Goal: Task Accomplishment & Management: Complete application form

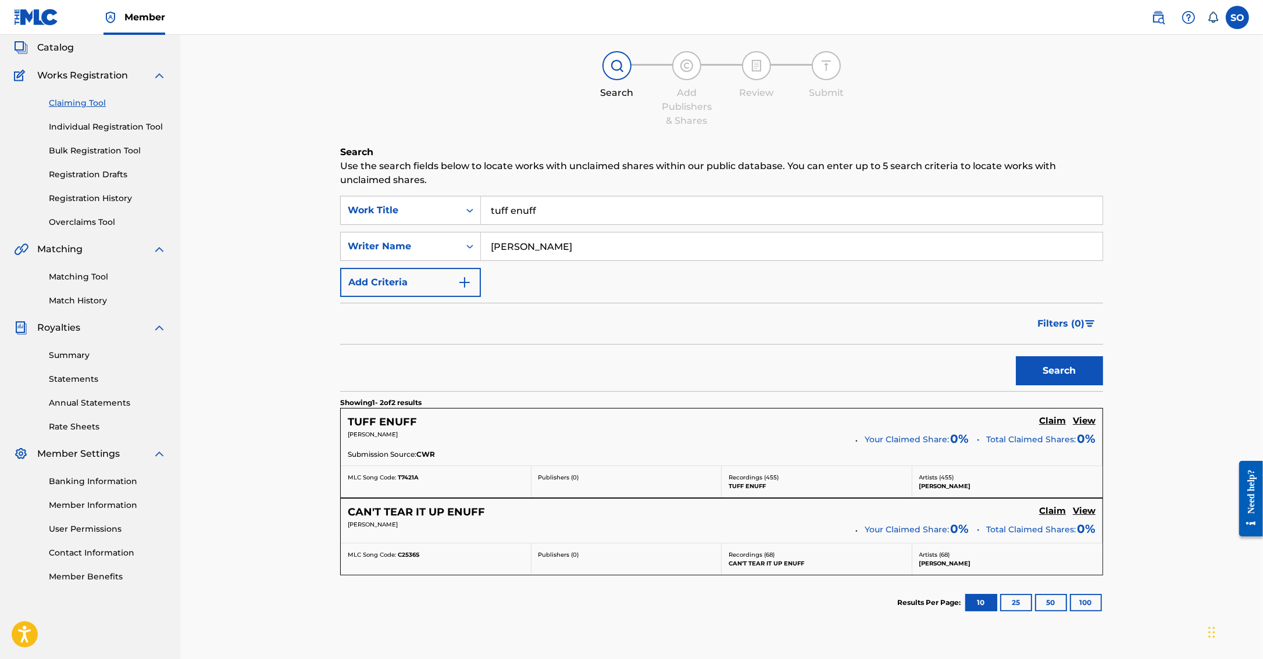
click at [78, 220] on link "Overclaims Tool" at bounding box center [107, 222] width 117 height 12
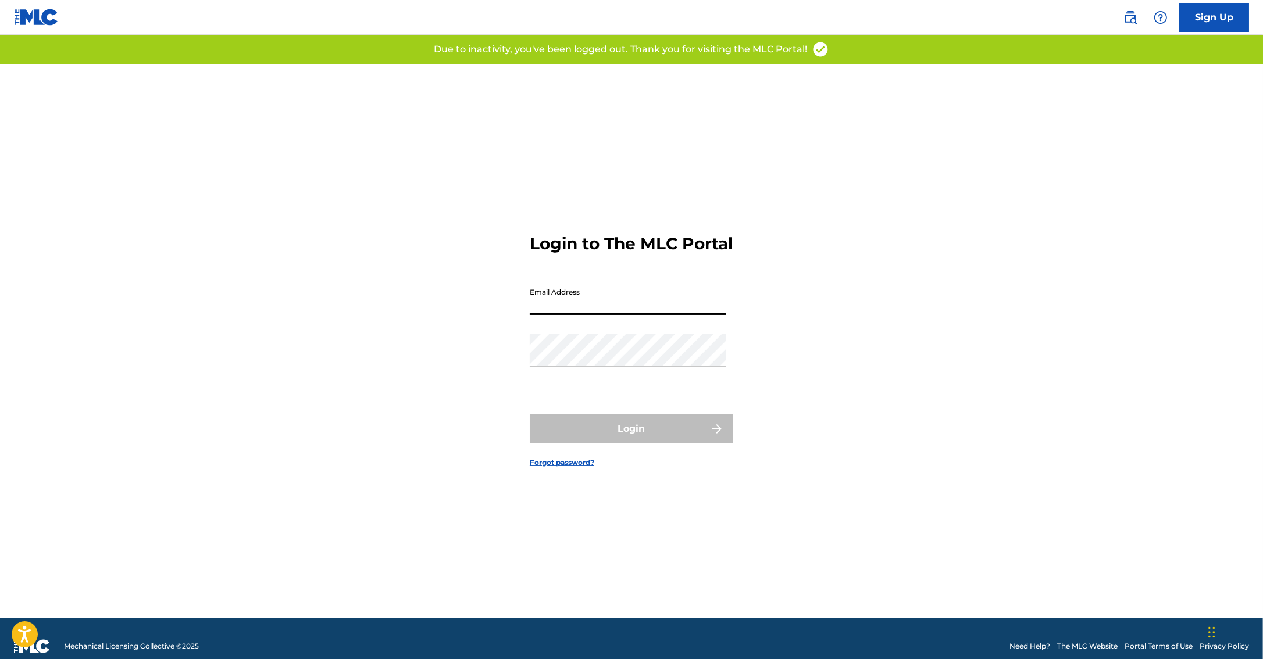
click at [556, 314] on input "Email Address" at bounding box center [628, 298] width 197 height 33
type input "[PERSON_NAME][EMAIL_ADDRESS][DOMAIN_NAME]"
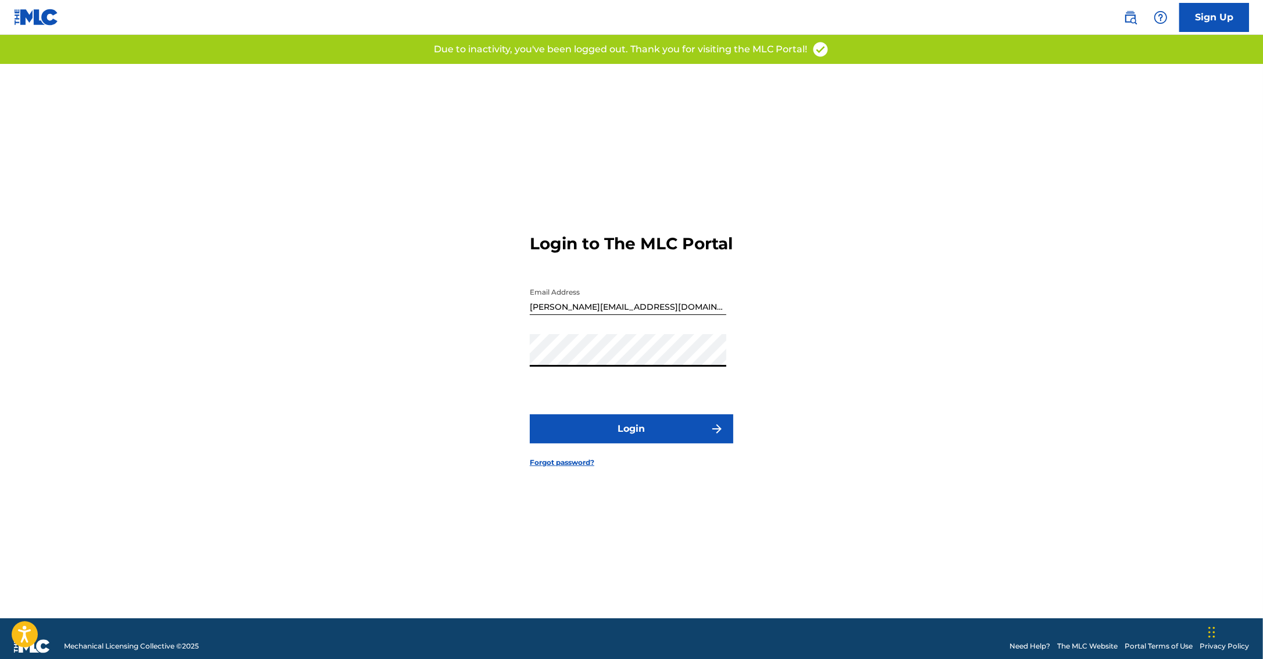
click at [530, 415] on button "Login" at bounding box center [631, 429] width 203 height 29
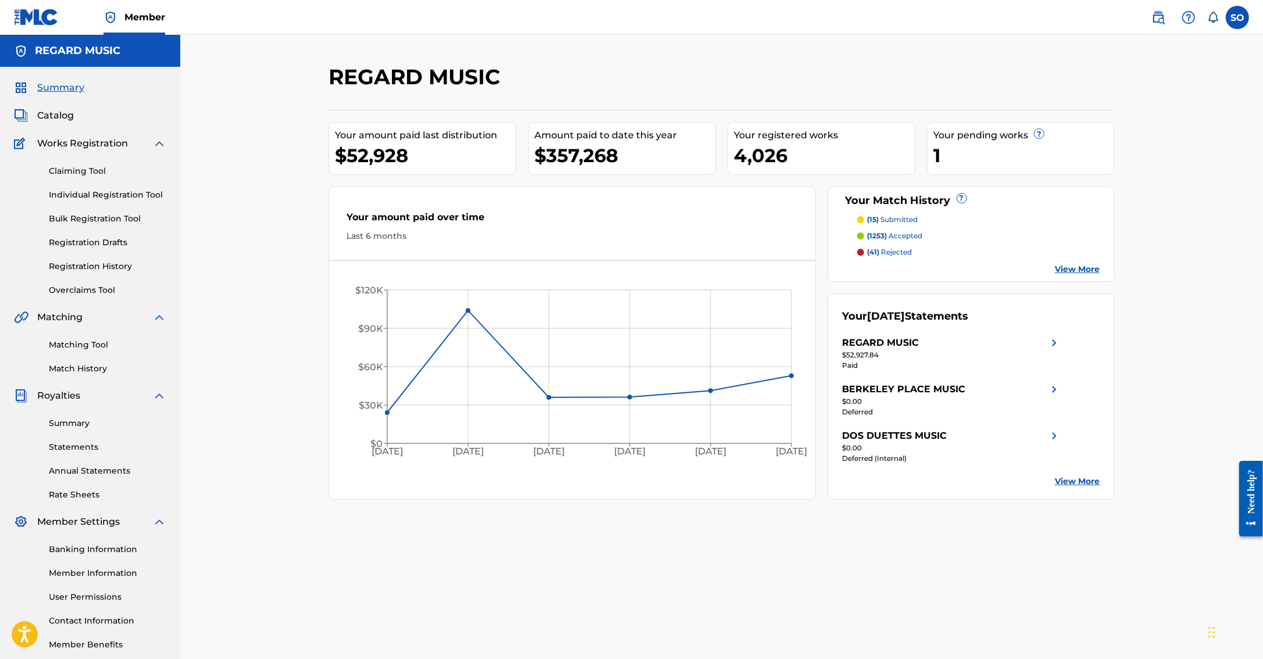
click at [61, 113] on span "Catalog" at bounding box center [55, 116] width 37 height 14
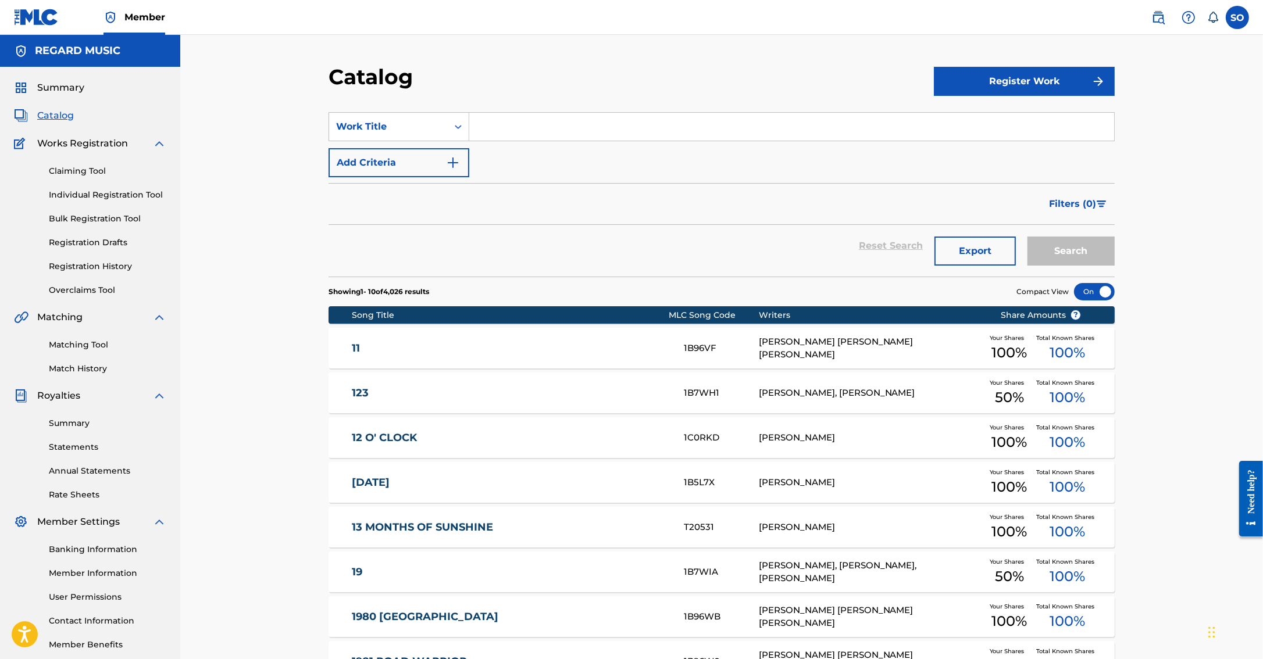
click at [518, 128] on input "Search Form" at bounding box center [791, 127] width 645 height 28
type input "bayou girl"
click at [1027, 237] on button "Search" at bounding box center [1070, 251] width 87 height 29
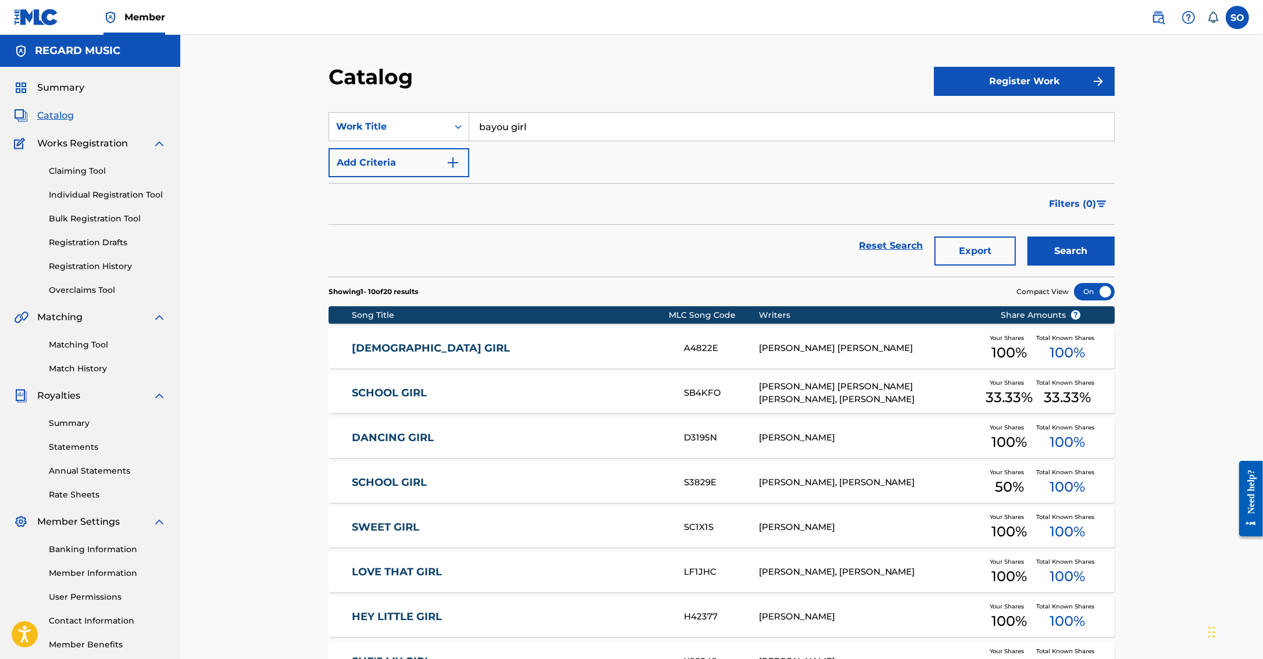
click at [1158, 16] on img at bounding box center [1158, 17] width 14 height 14
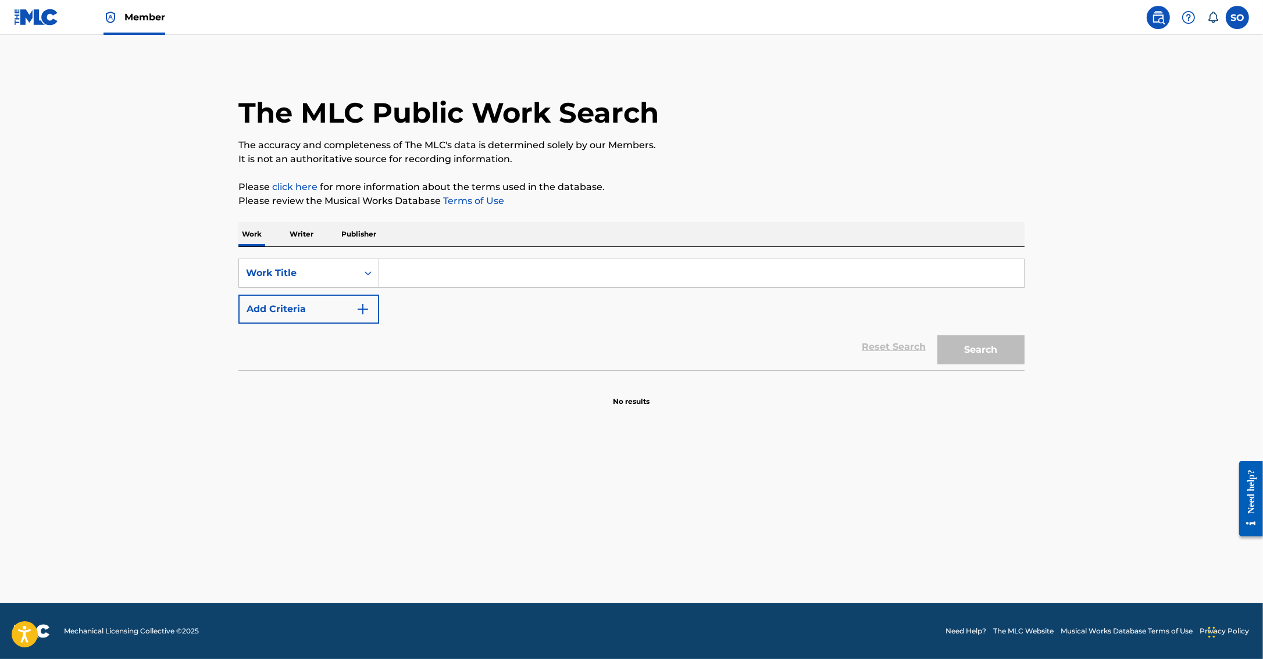
click at [428, 265] on input "Search Form" at bounding box center [701, 273] width 645 height 28
type input "bayou girl"
click at [417, 302] on strong "bayou" at bounding box center [404, 299] width 30 height 11
click at [978, 344] on button "Search" at bounding box center [980, 349] width 87 height 29
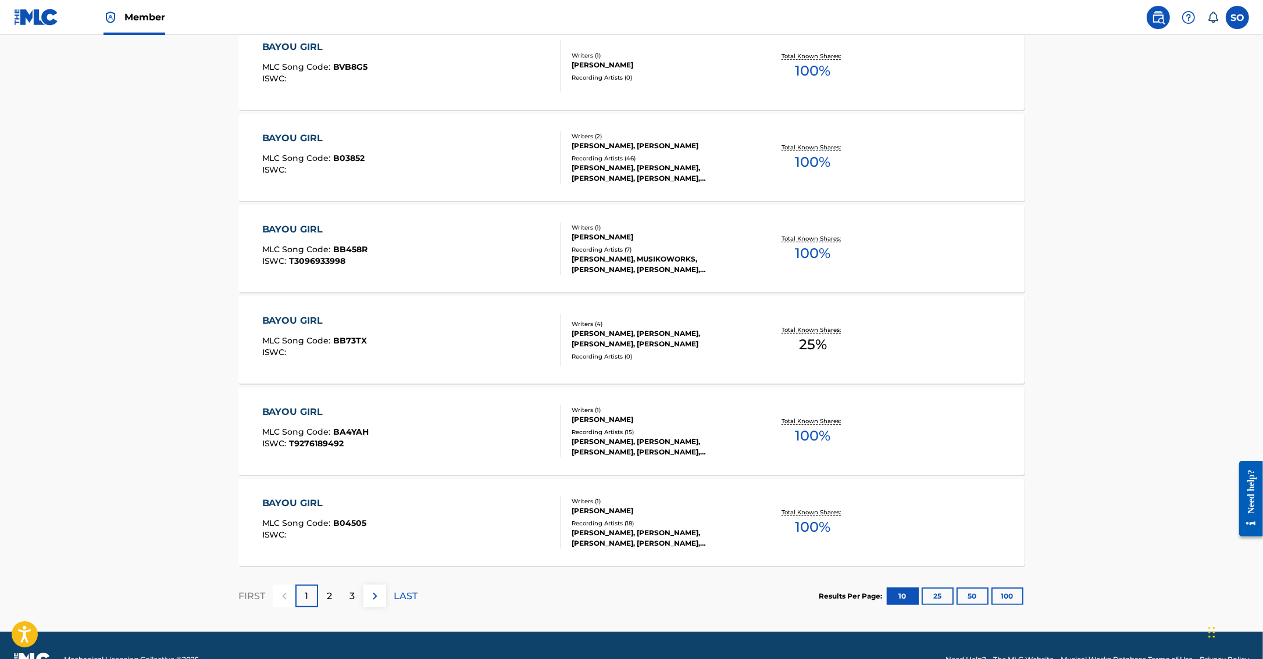
scroll to position [763, 0]
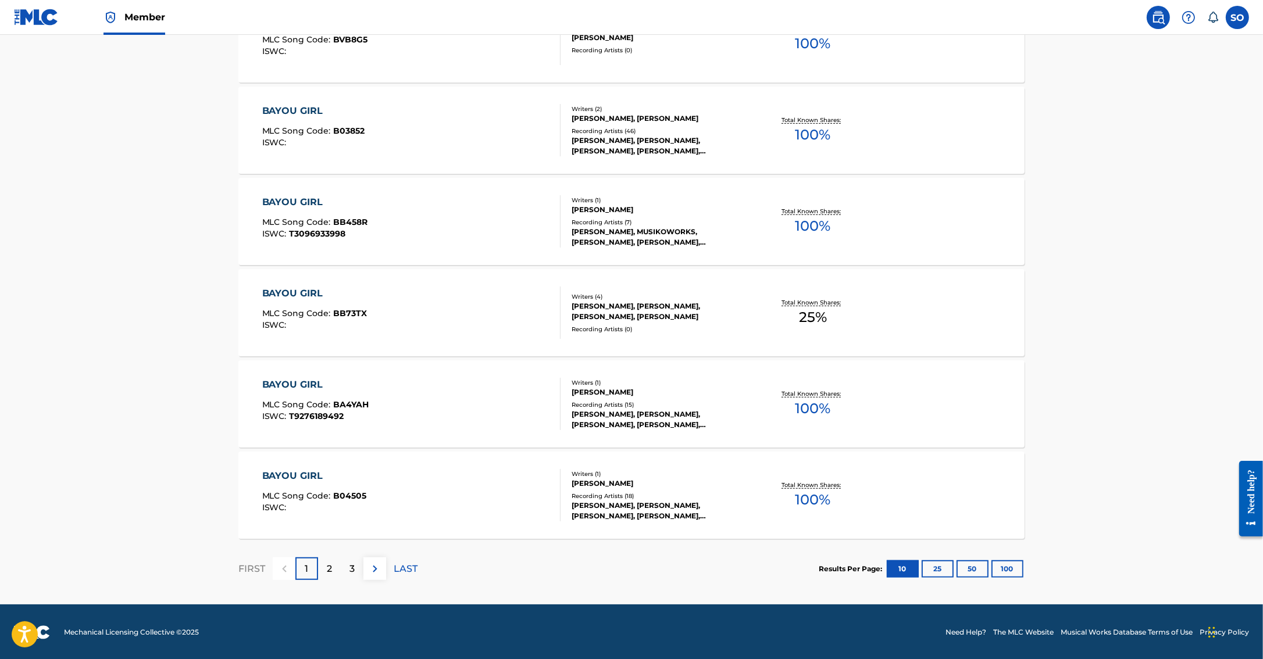
click at [939, 566] on button "25" at bounding box center [938, 568] width 32 height 17
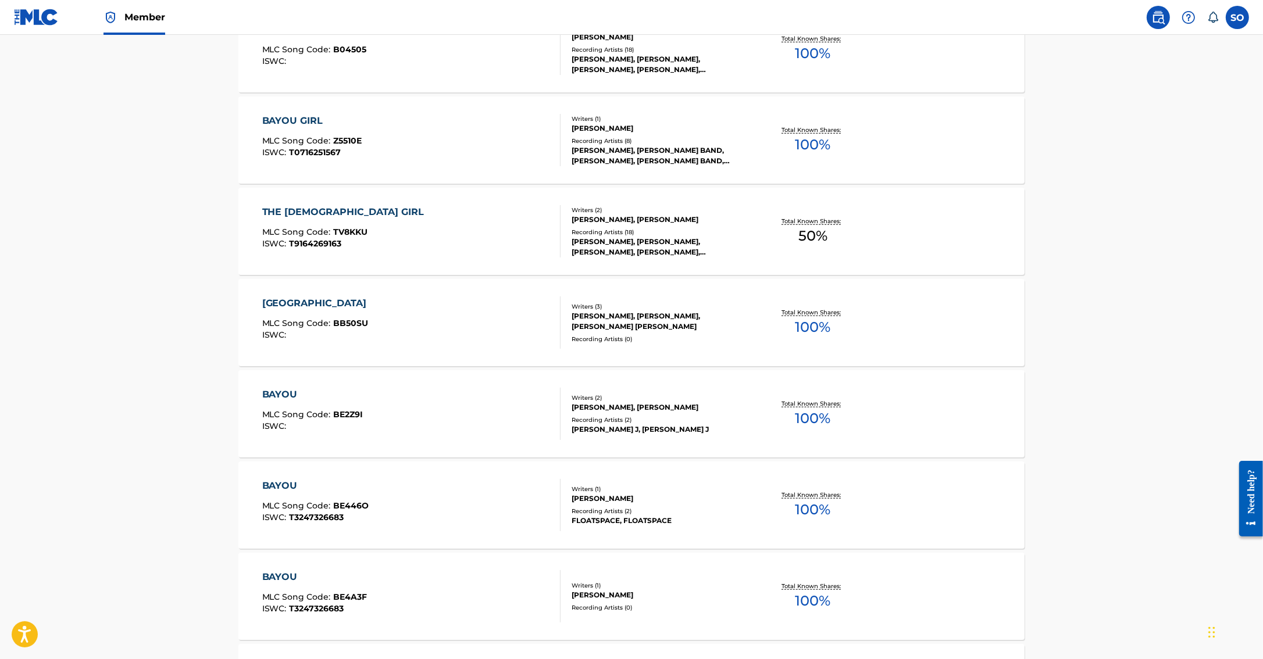
scroll to position [0, 0]
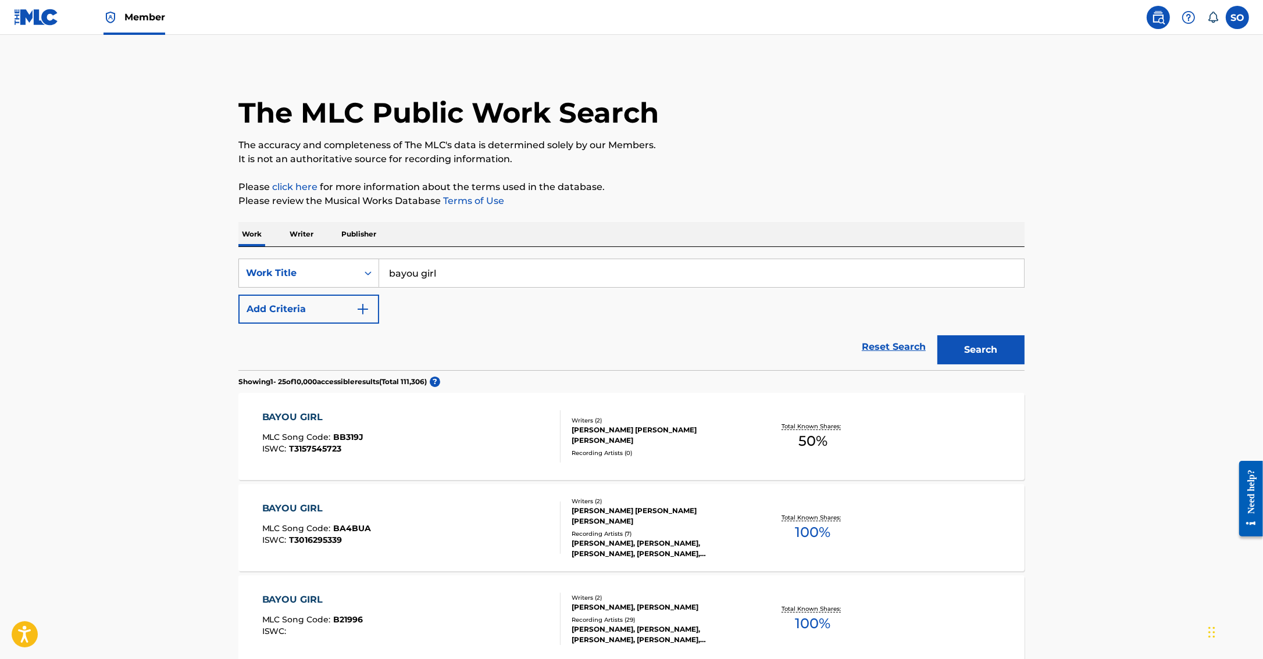
click at [347, 326] on div "Reset Search Search" at bounding box center [631, 347] width 786 height 47
click at [338, 317] on button "Add Criteria" at bounding box center [308, 309] width 141 height 29
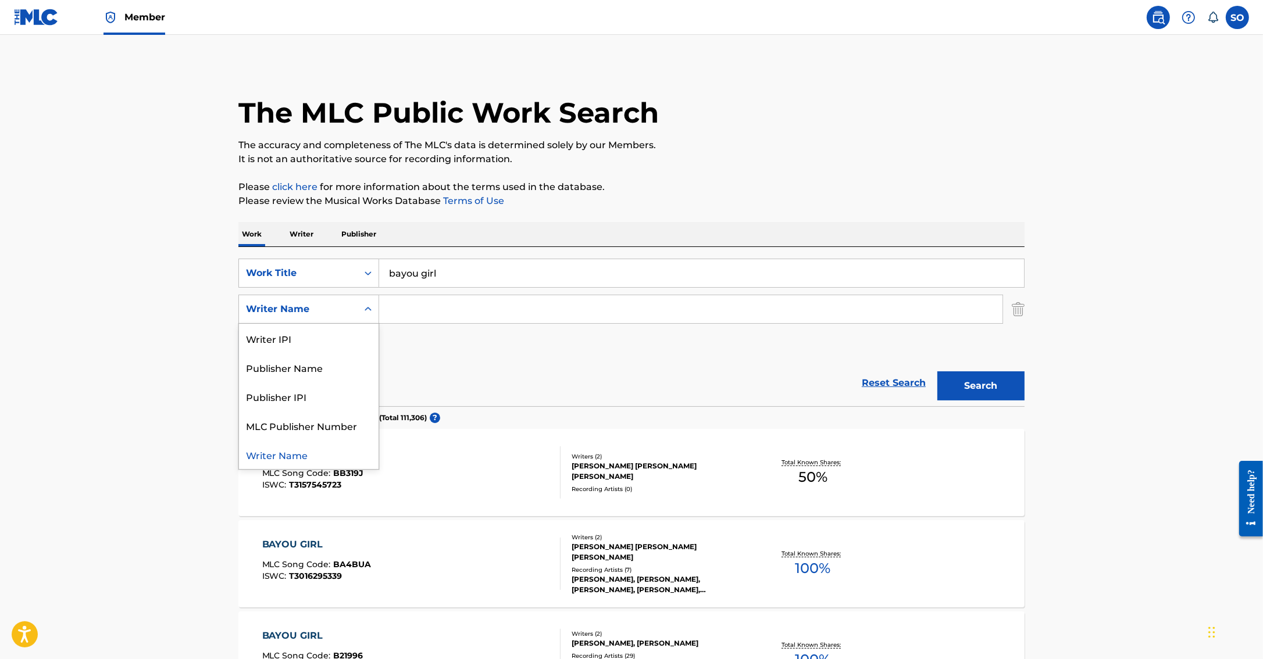
click at [320, 313] on div "Writer Name" at bounding box center [298, 309] width 105 height 14
click at [433, 318] on input "Search Form" at bounding box center [690, 309] width 623 height 28
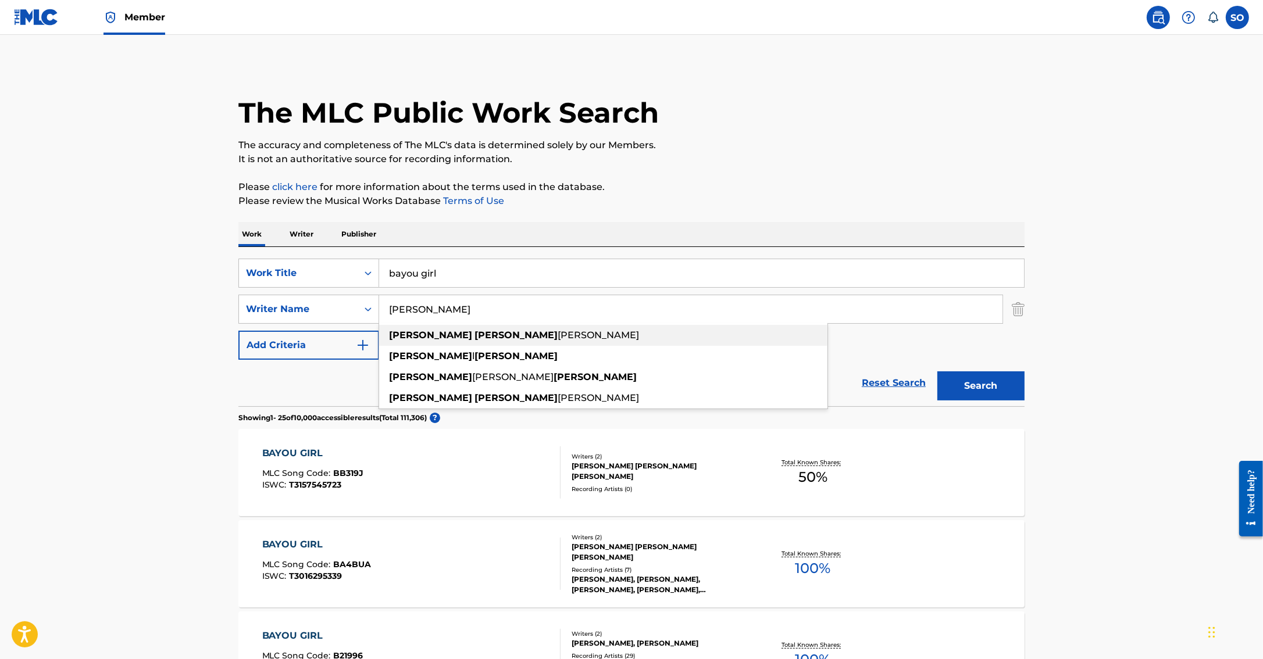
click at [558, 330] on span "[PERSON_NAME]" at bounding box center [598, 335] width 81 height 11
type input "[PERSON_NAME] [PERSON_NAME]"
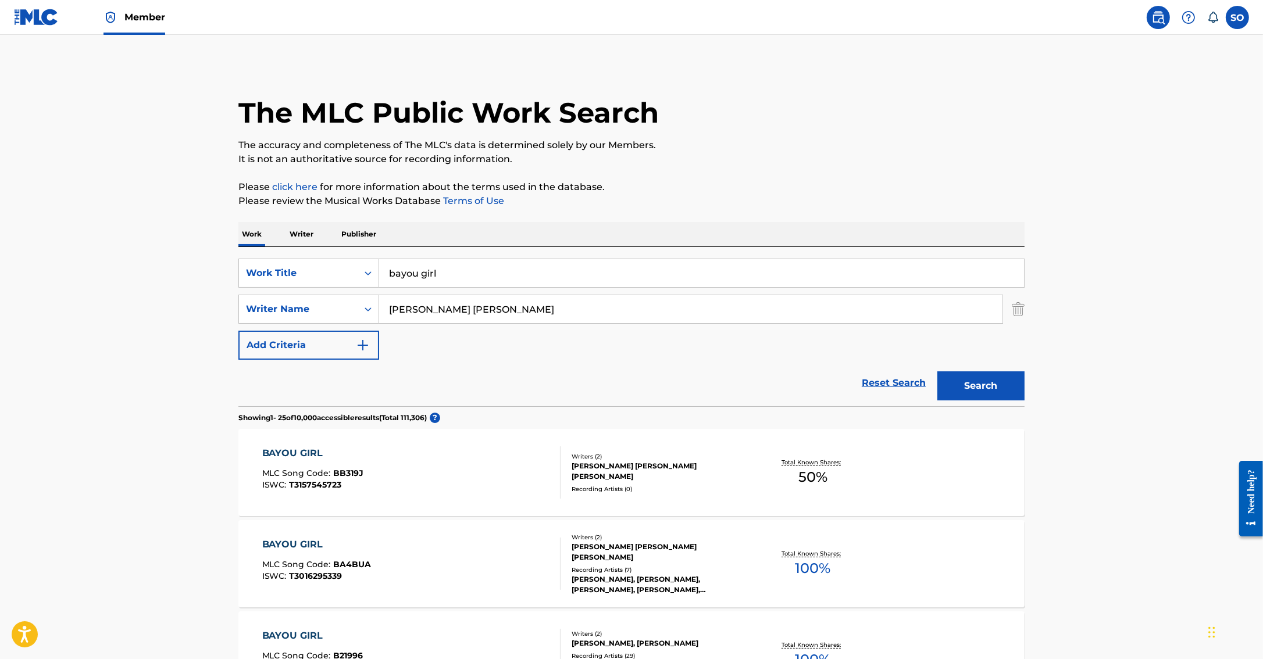
click at [981, 391] on button "Search" at bounding box center [980, 386] width 87 height 29
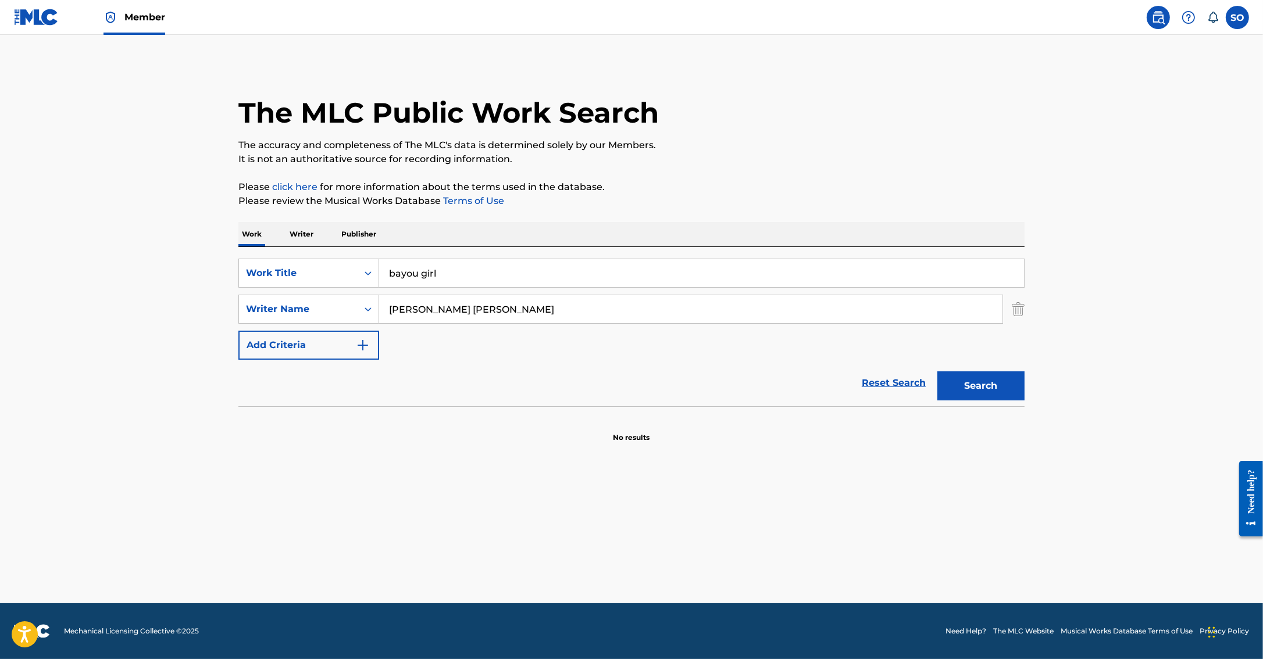
click at [134, 19] on span "Member" at bounding box center [144, 16] width 41 height 13
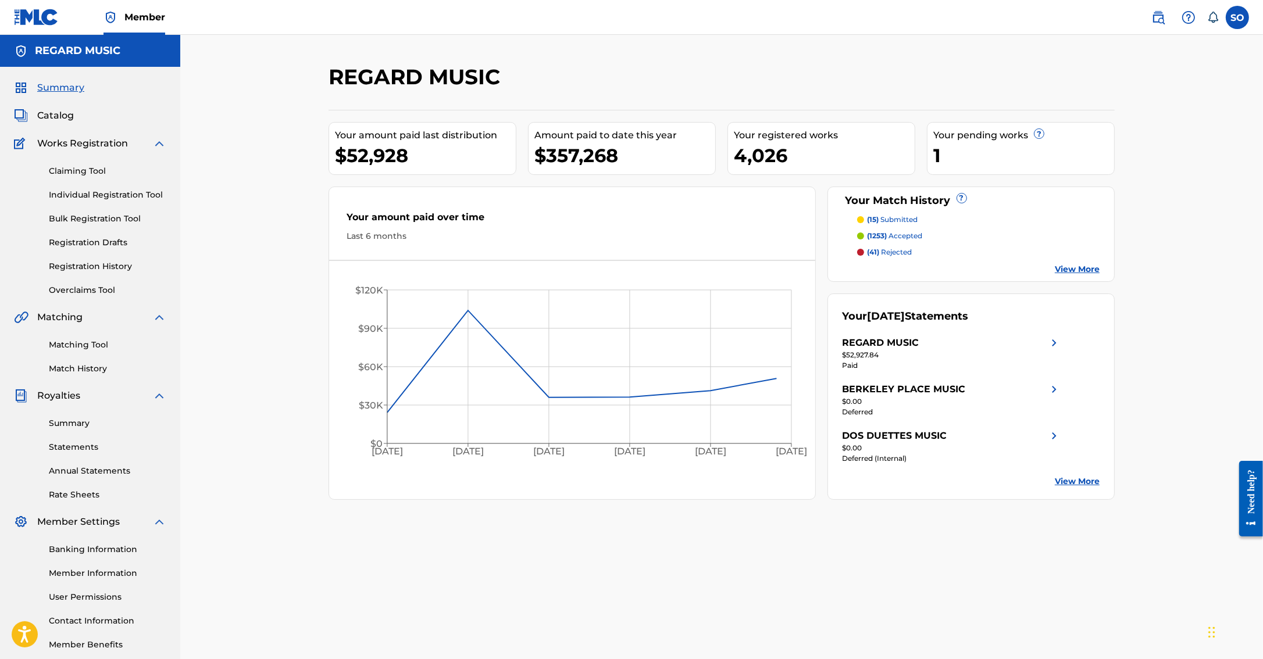
drag, startPoint x: 58, startPoint y: 342, endPoint x: 97, endPoint y: 344, distance: 38.4
click at [58, 342] on link "Matching Tool" at bounding box center [107, 345] width 117 height 12
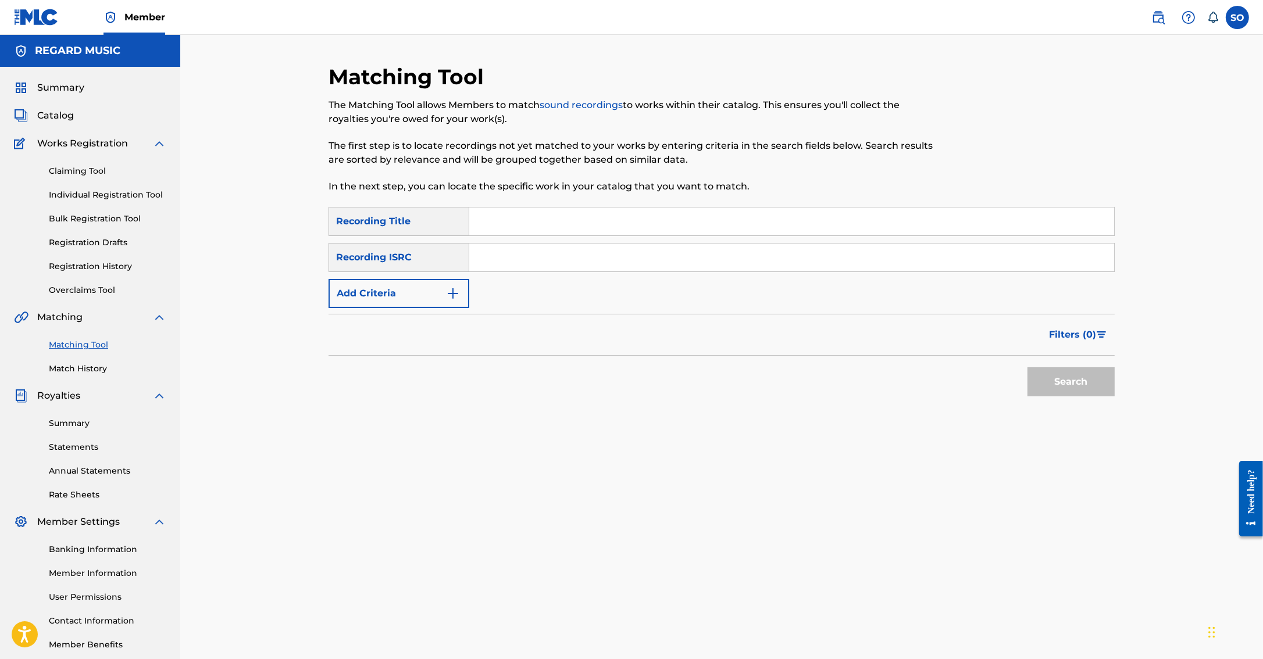
click at [515, 233] on input "Search Form" at bounding box center [791, 222] width 645 height 28
type input "bayou girl"
click at [1027, 367] on button "Search" at bounding box center [1070, 381] width 87 height 29
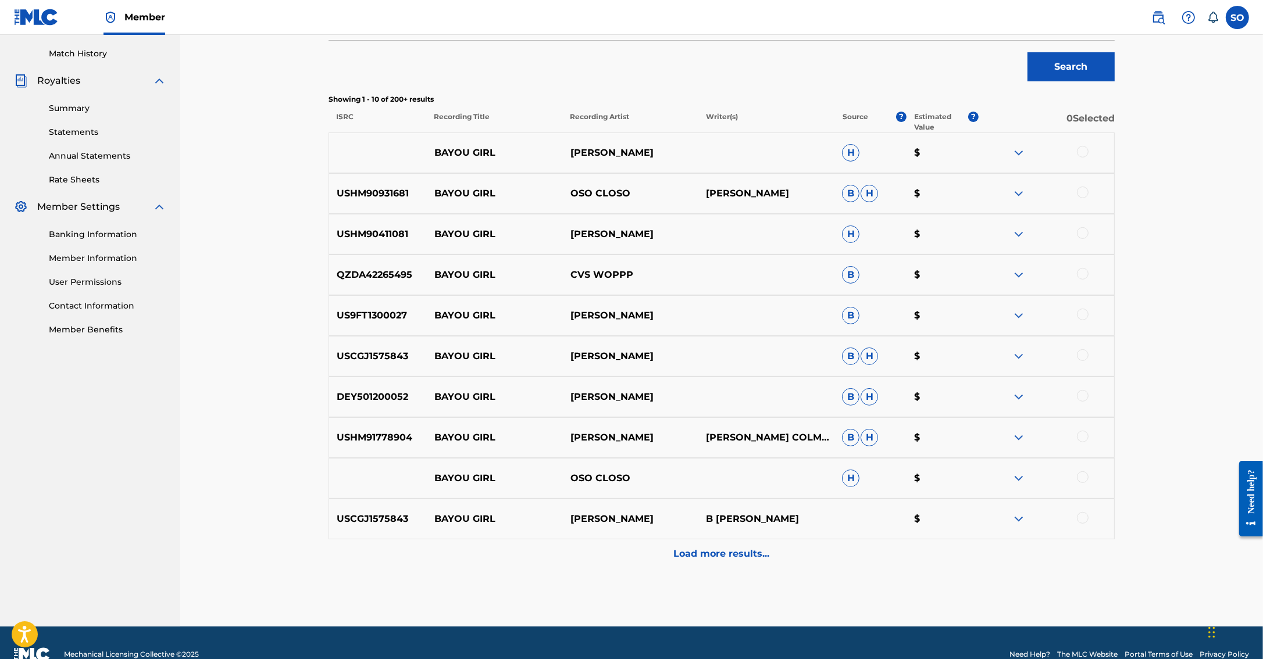
scroll to position [337, 0]
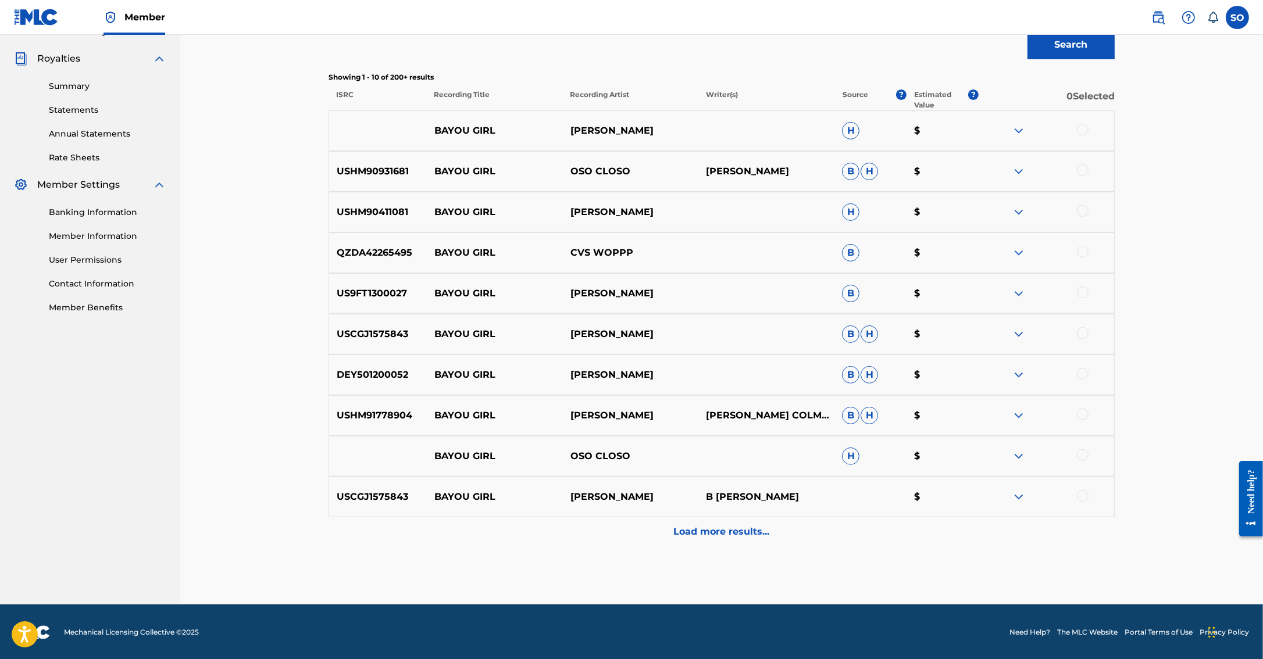
click at [746, 527] on p "Load more results..." at bounding box center [722, 532] width 96 height 14
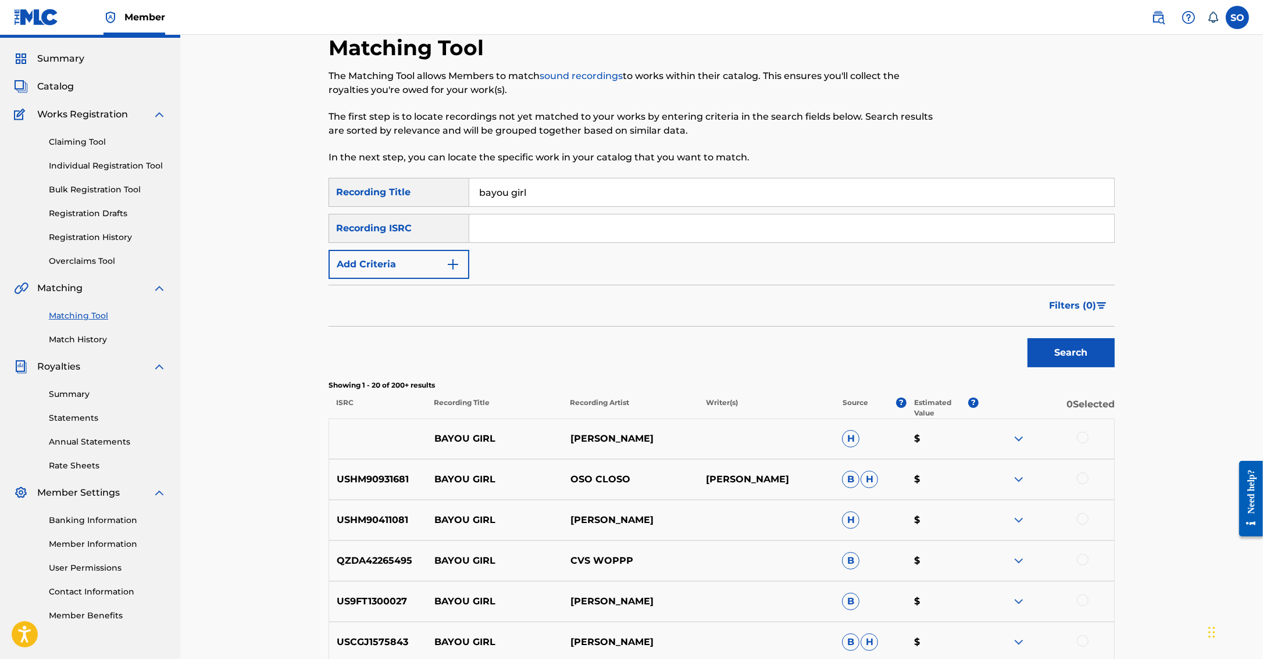
scroll to position [27, 0]
drag, startPoint x: 424, startPoint y: 261, endPoint x: 432, endPoint y: 256, distance: 8.9
click at [426, 260] on button "Add Criteria" at bounding box center [398, 266] width 141 height 29
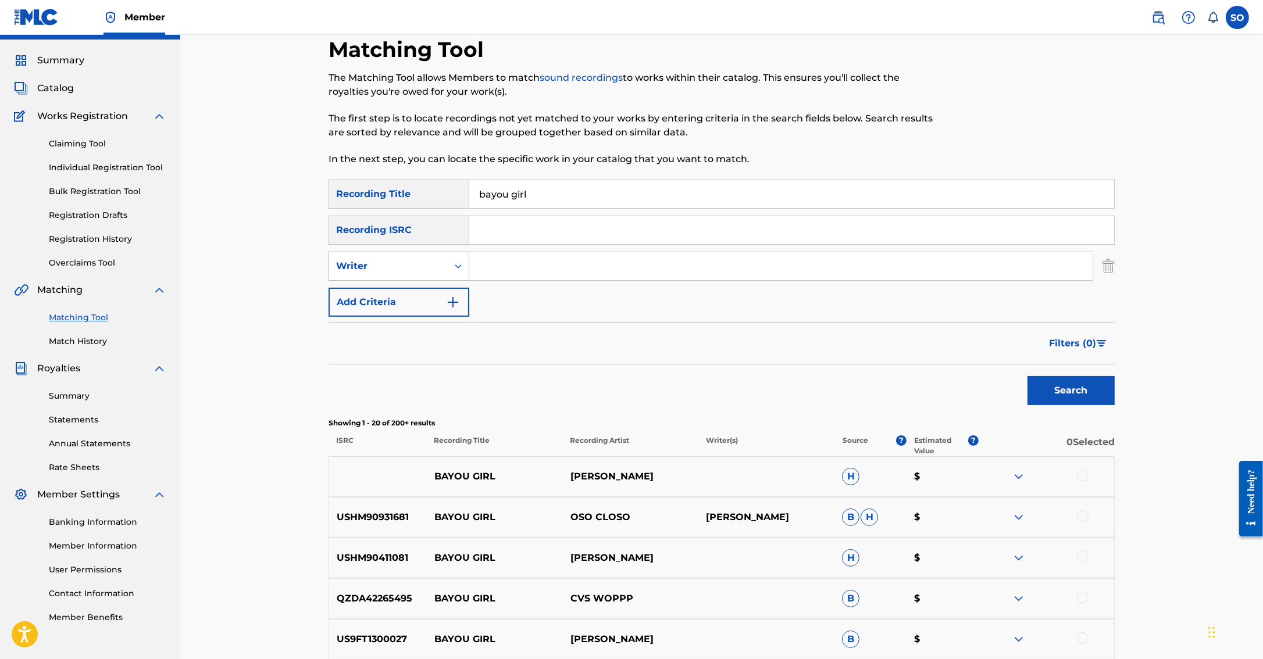
click at [420, 263] on div "Writer" at bounding box center [388, 266] width 105 height 14
drag, startPoint x: 425, startPoint y: 290, endPoint x: 449, endPoint y: 281, distance: 25.4
click at [425, 290] on div "Recording Artist" at bounding box center [399, 295] width 140 height 29
click at [524, 260] on input "Search Form" at bounding box center [780, 266] width 623 height 28
click at [1027, 376] on button "Search" at bounding box center [1070, 390] width 87 height 29
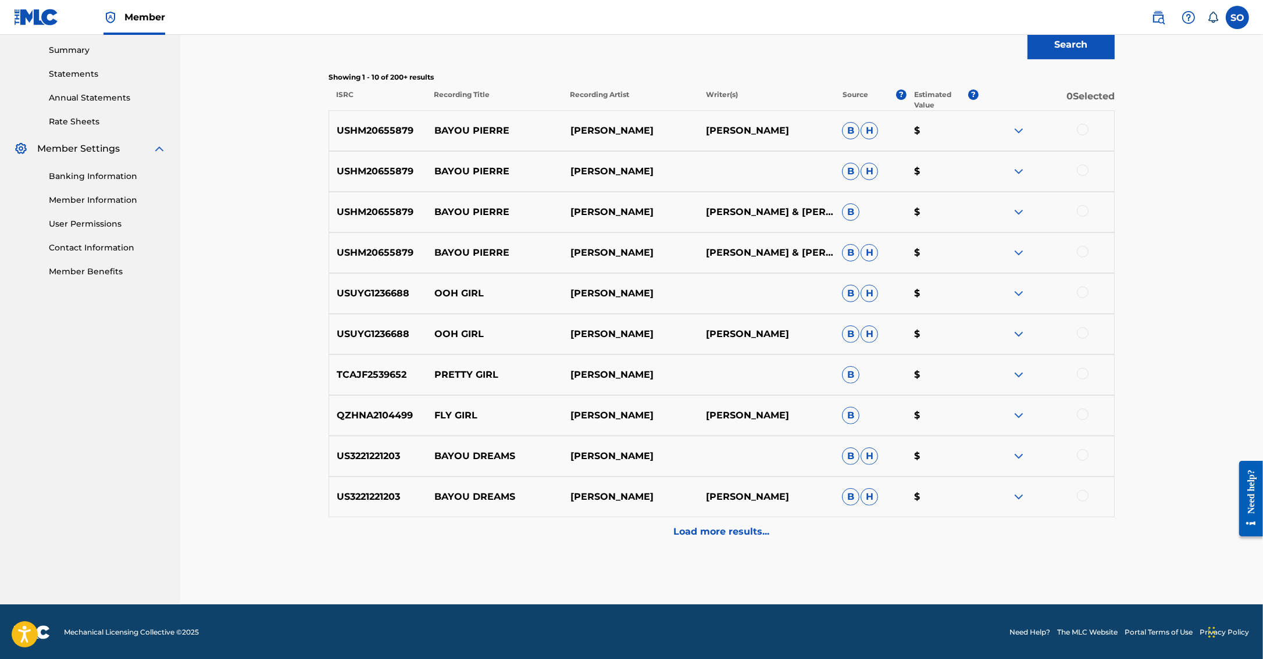
scroll to position [0, 0]
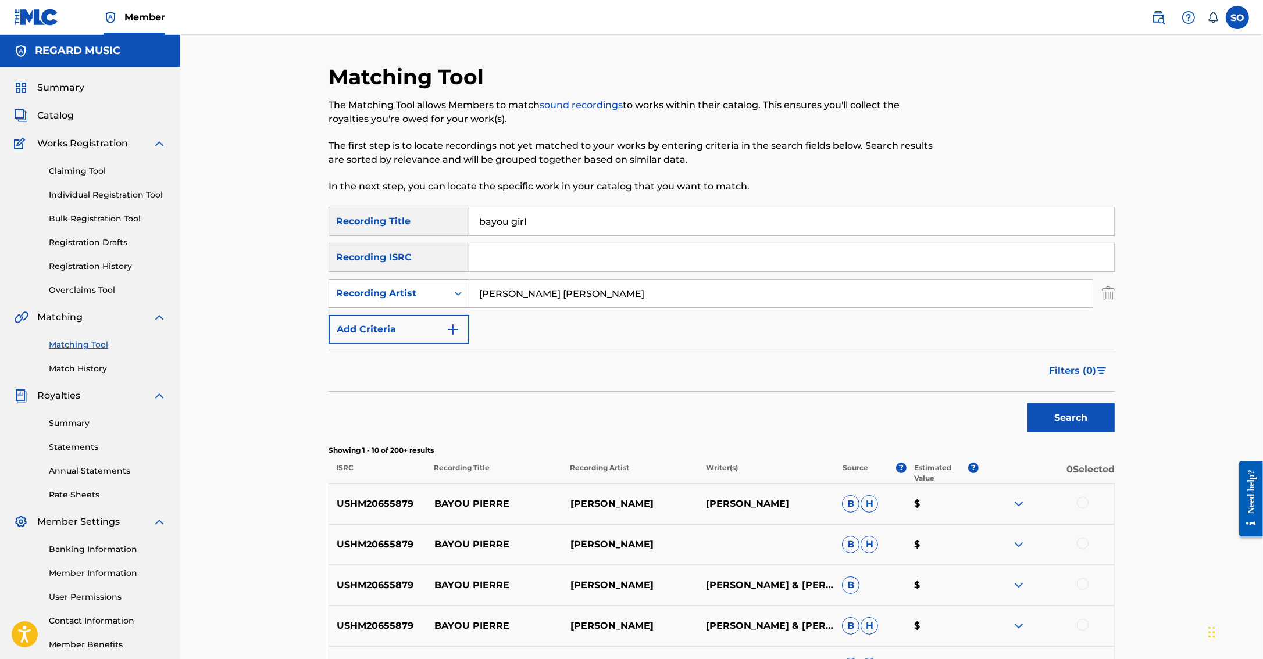
drag, startPoint x: 529, startPoint y: 294, endPoint x: 413, endPoint y: 293, distance: 115.7
click at [413, 293] on div "SearchWithCriteria9ddc467c-571d-4a1a-bf98-2378a0c7475d Recording Artist [PERSON…" at bounding box center [721, 293] width 786 height 29
type input "[PERSON_NAME]"
click at [1027, 403] on button "Search" at bounding box center [1070, 417] width 87 height 29
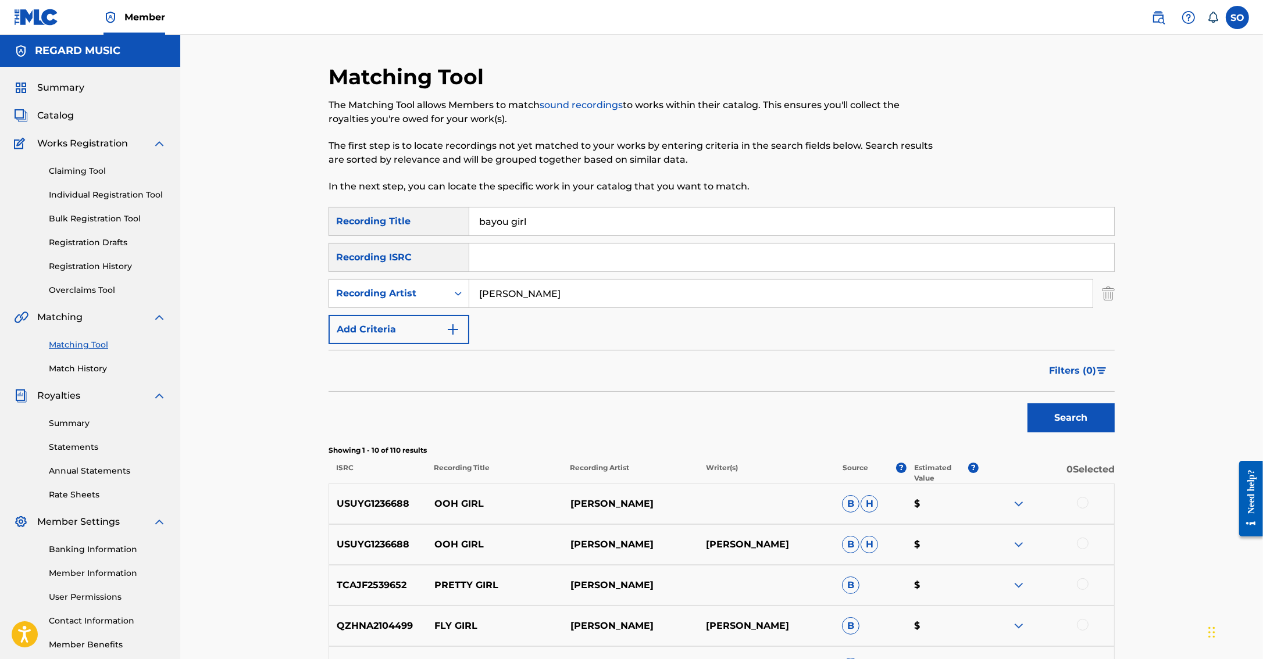
click at [92, 191] on link "Individual Registration Tool" at bounding box center [107, 195] width 117 height 12
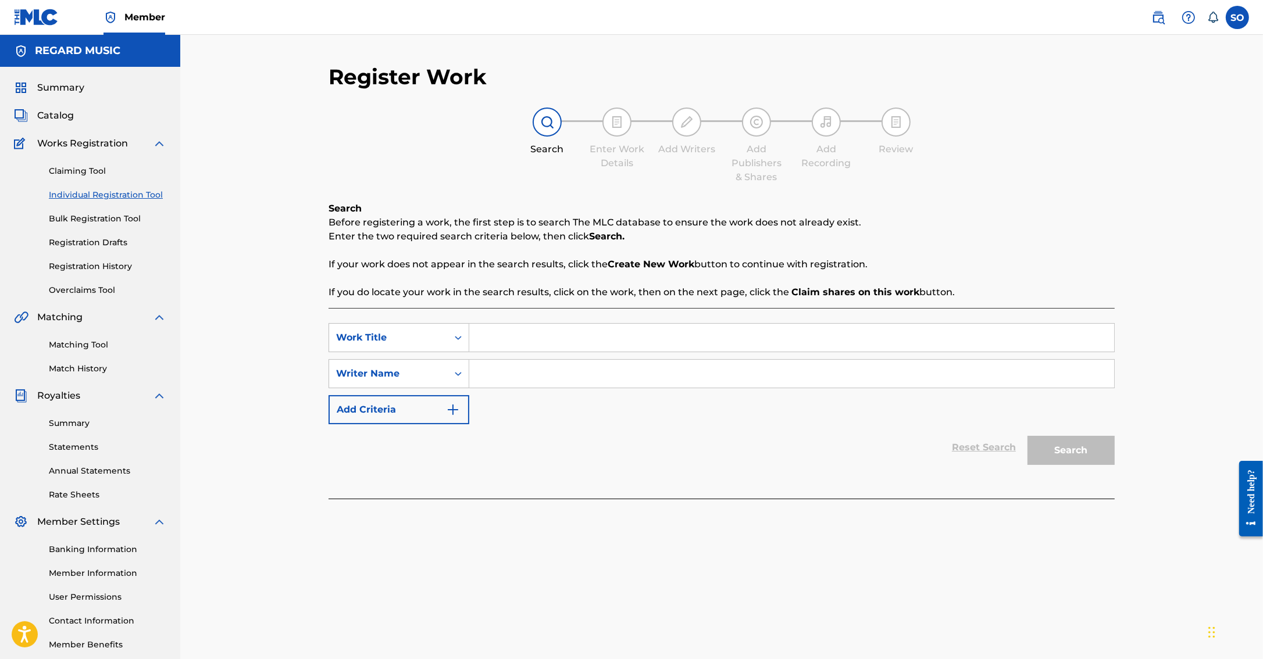
click at [527, 337] on input "Search Form" at bounding box center [791, 338] width 645 height 28
type input "b"
type input "Bayou Girl"
click at [530, 368] on input "Search Form" at bounding box center [791, 374] width 645 height 28
type input "[PERSON_NAME]"
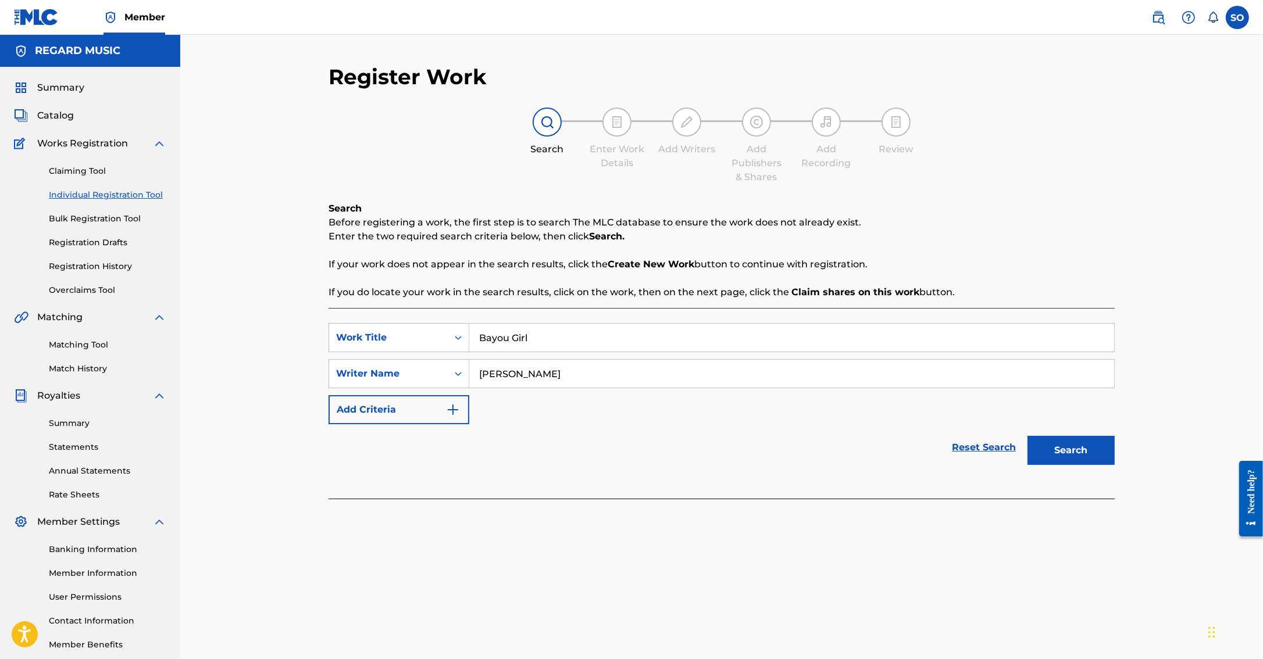
click at [1027, 436] on button "Search" at bounding box center [1070, 450] width 87 height 29
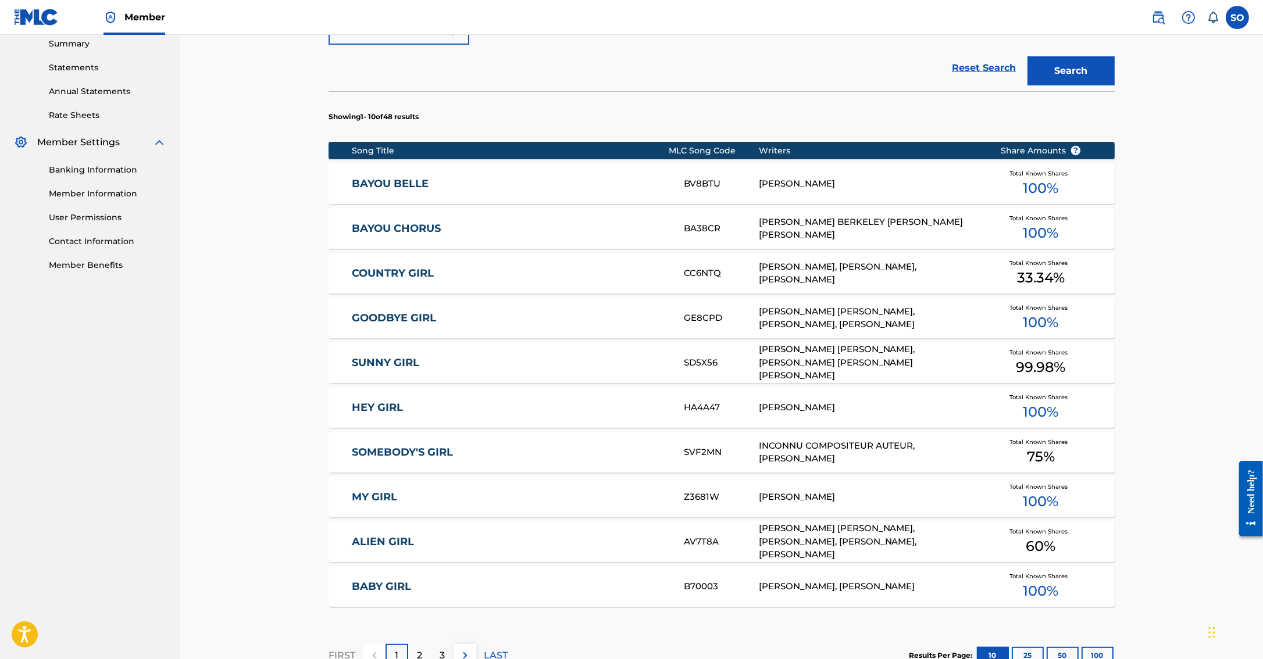
scroll to position [530, 0]
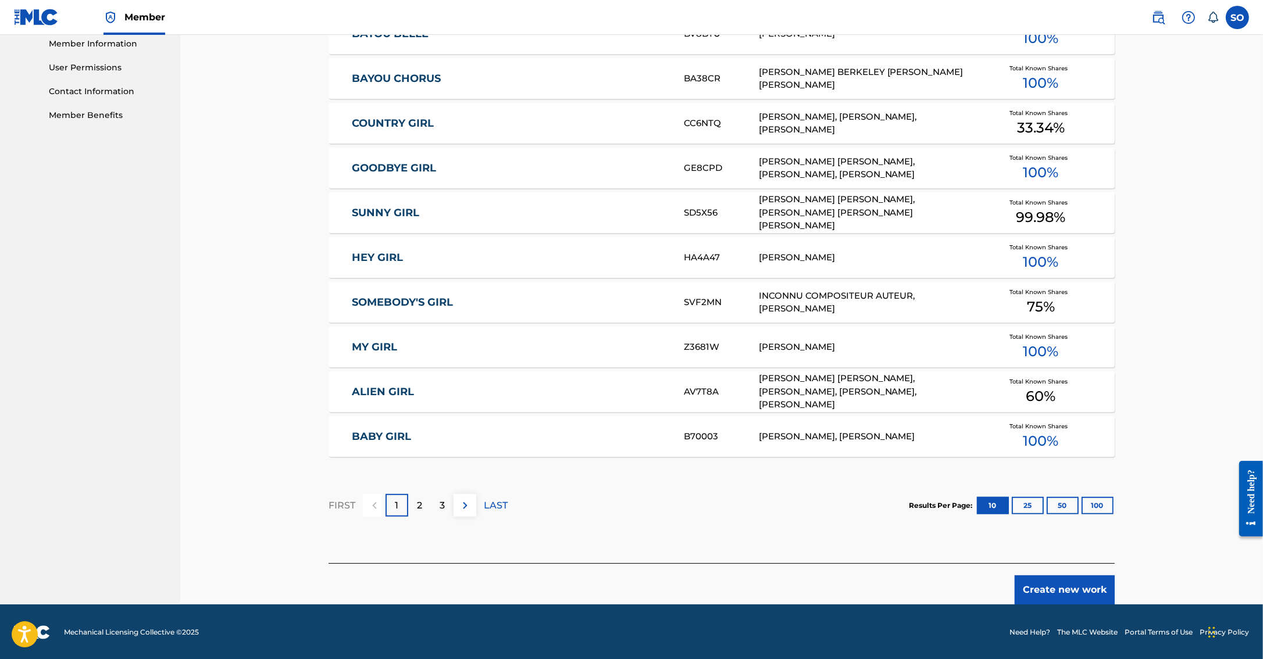
click at [1078, 582] on button "Create new work" at bounding box center [1065, 590] width 100 height 29
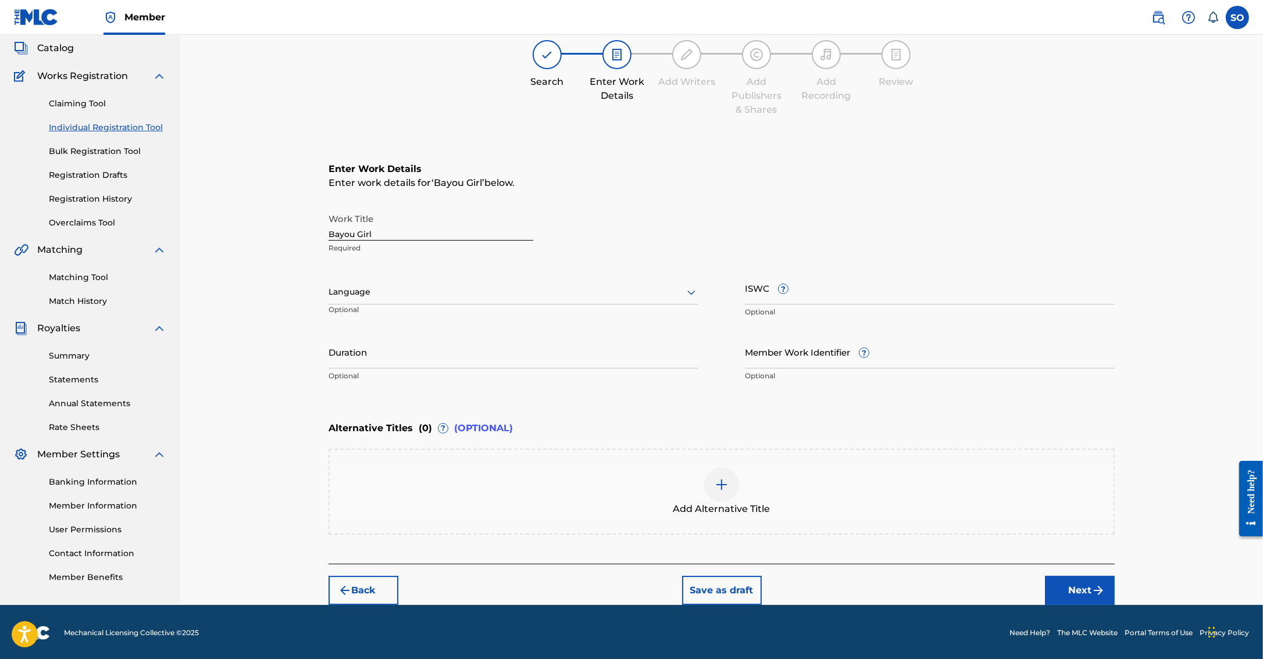
click at [1077, 591] on button "Next" at bounding box center [1080, 590] width 70 height 29
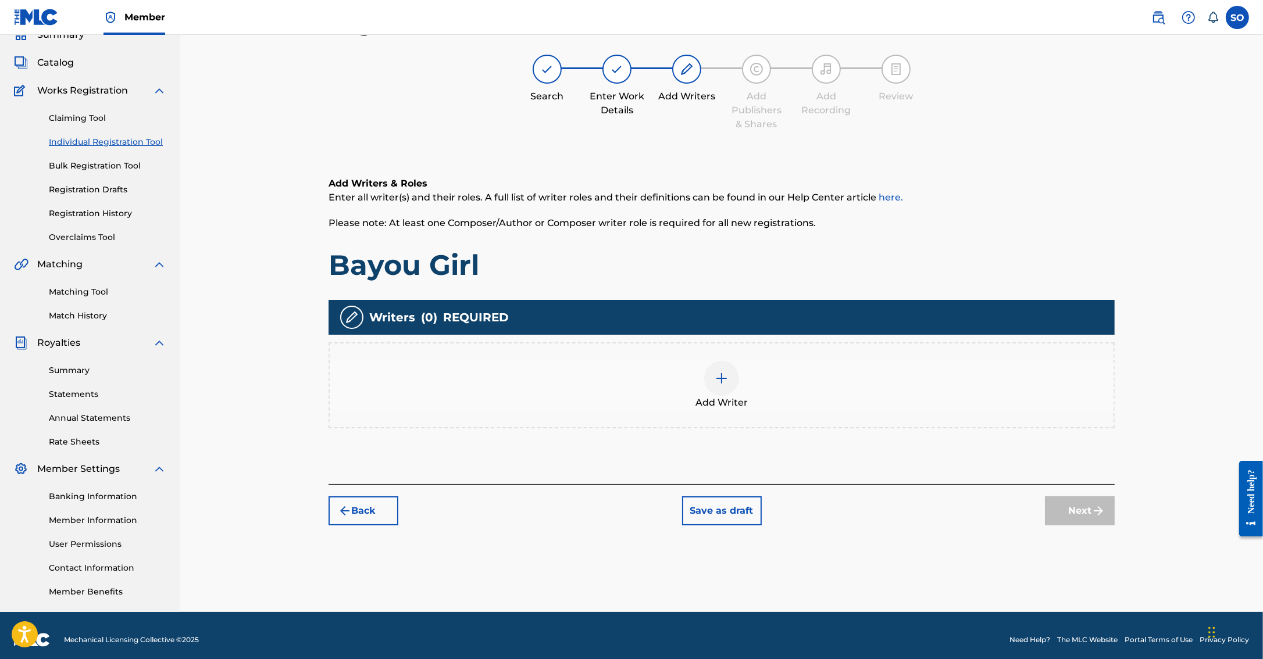
scroll to position [52, 0]
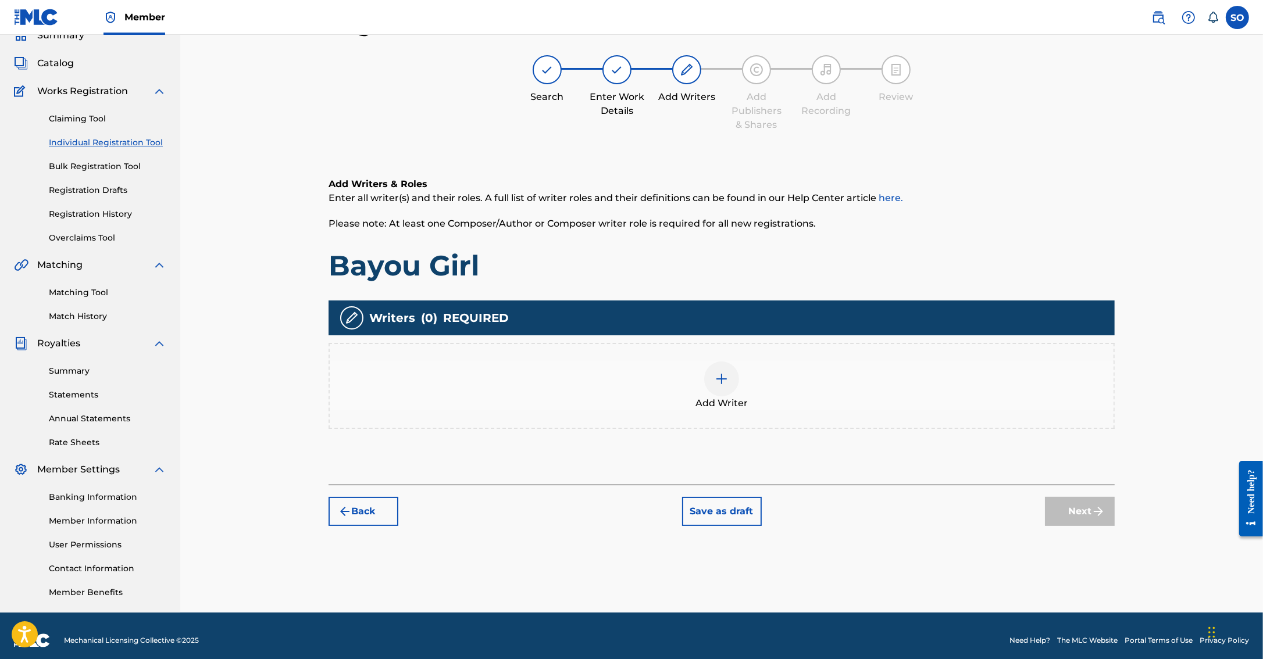
click at [723, 373] on img at bounding box center [722, 379] width 14 height 14
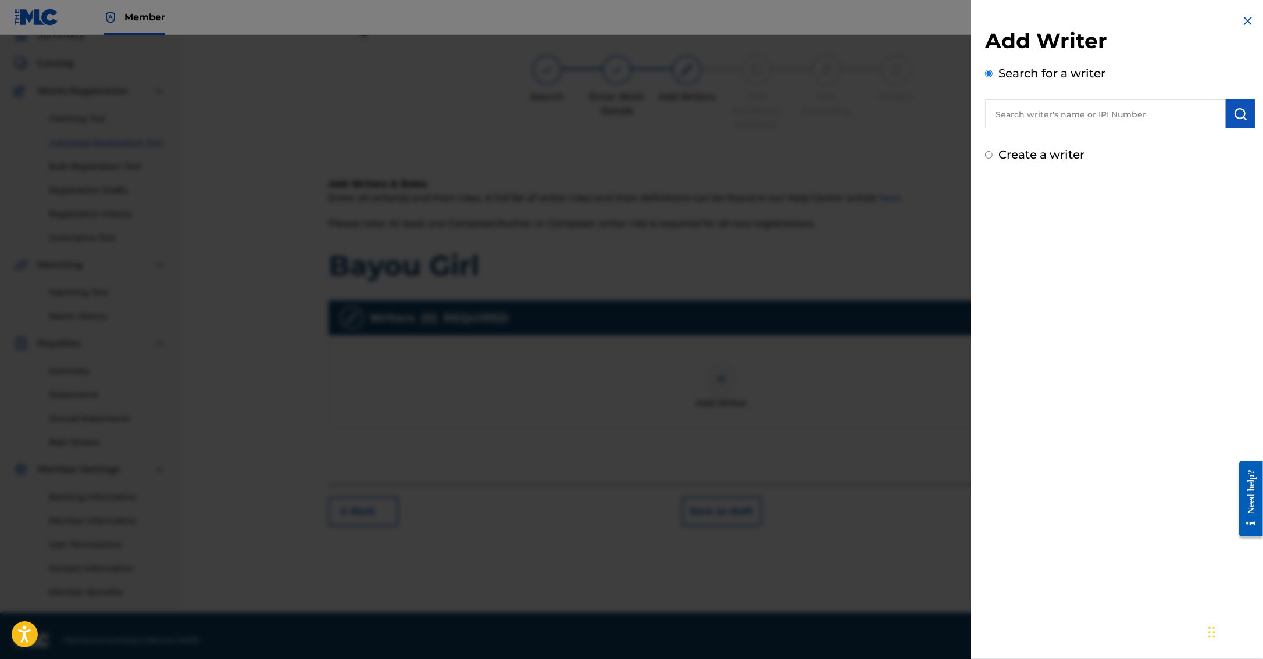
click at [1041, 123] on input "text" at bounding box center [1105, 113] width 241 height 29
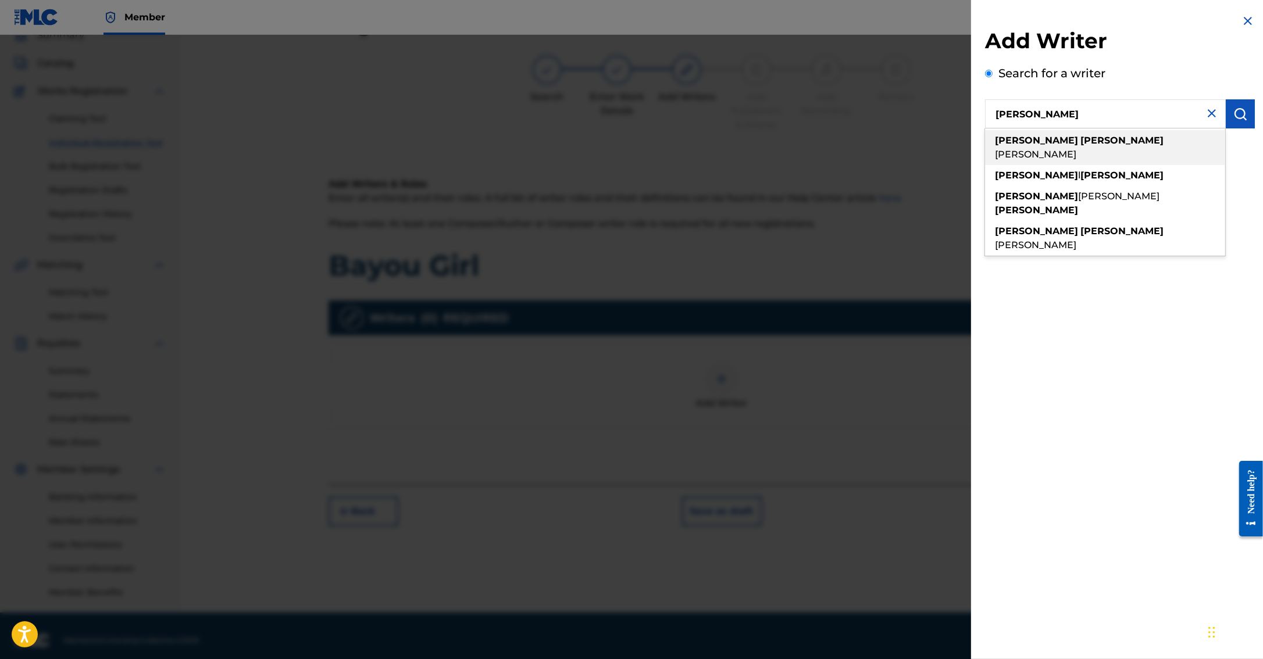
click at [1025, 134] on div "[PERSON_NAME] [PERSON_NAME]" at bounding box center [1105, 147] width 240 height 35
type input "[PERSON_NAME] [PERSON_NAME]"
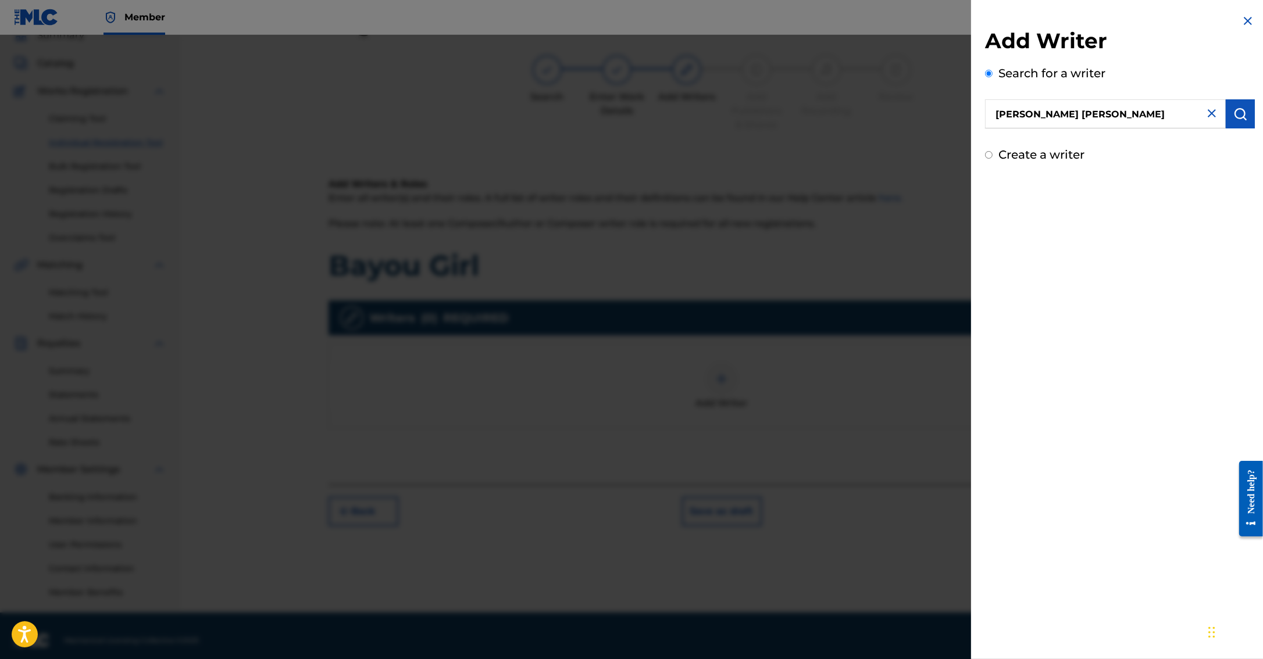
click at [1243, 112] on img "submit" at bounding box center [1240, 114] width 14 height 14
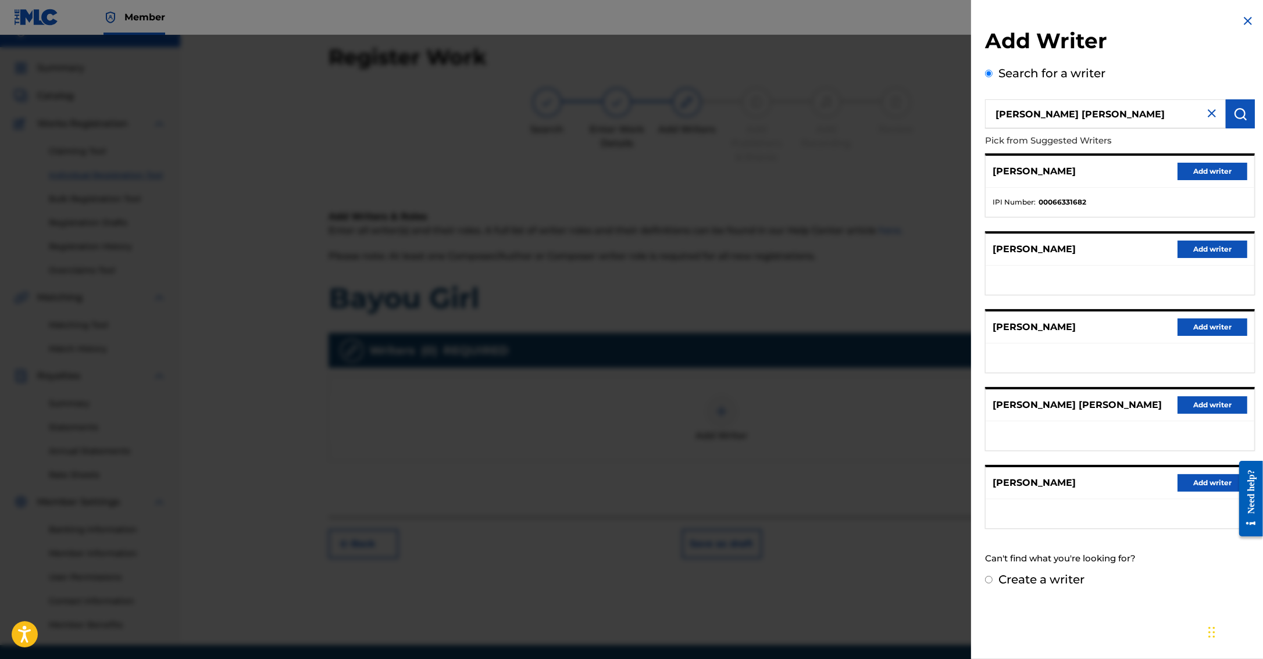
scroll to position [0, 0]
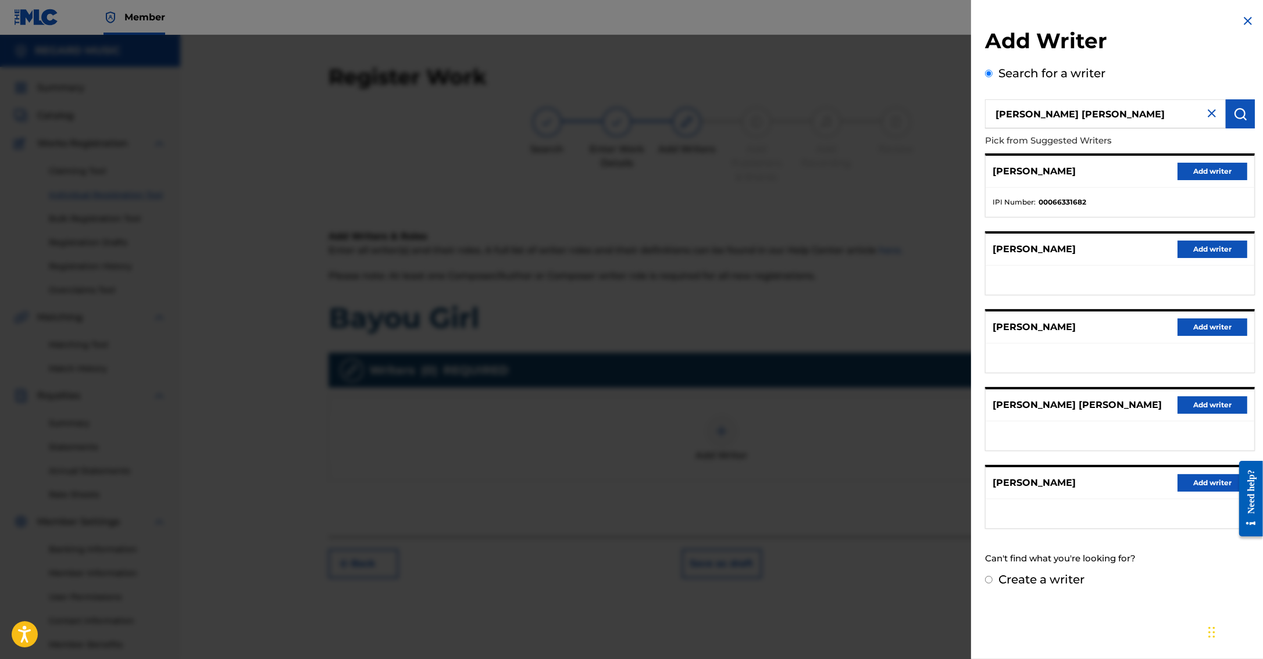
click at [1200, 169] on button "Add writer" at bounding box center [1212, 171] width 70 height 17
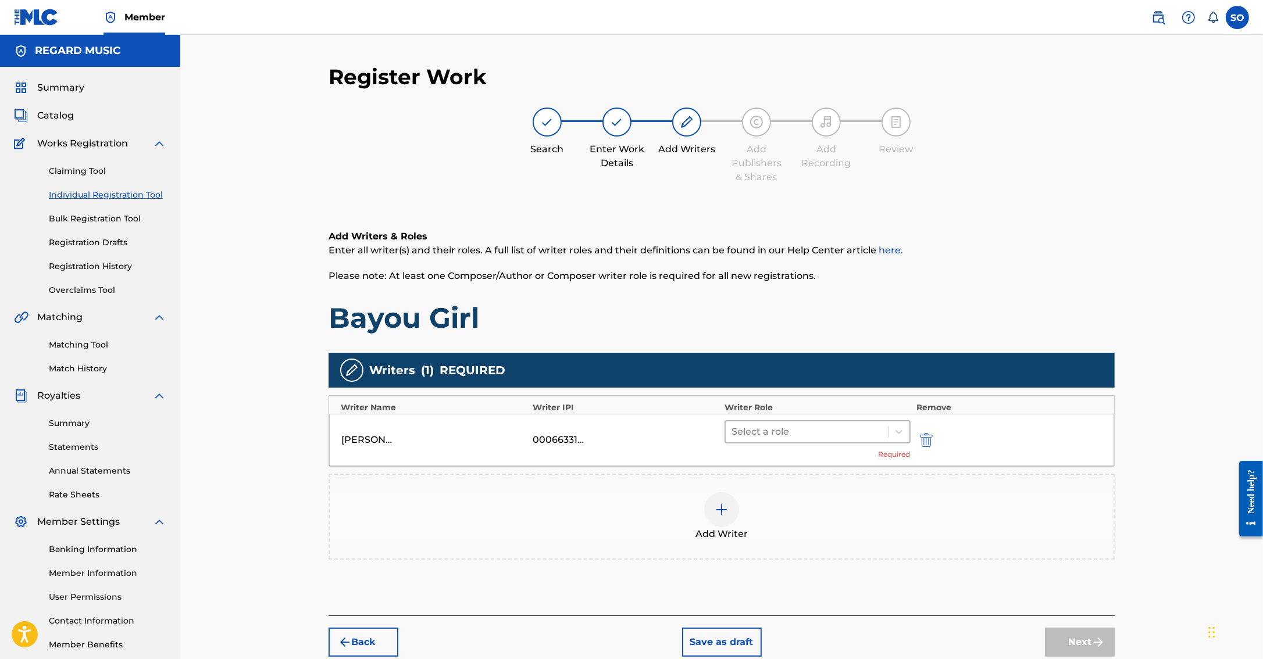
click at [855, 426] on div at bounding box center [806, 432] width 151 height 16
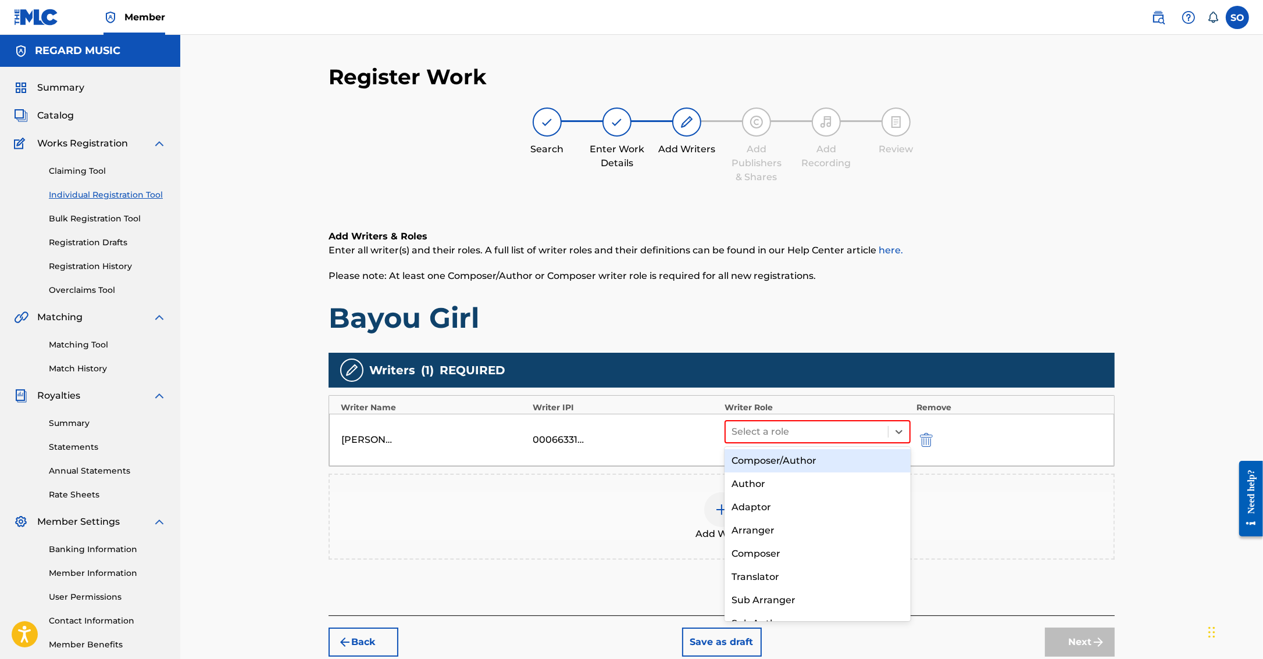
click at [748, 459] on div "Composer/Author" at bounding box center [817, 460] width 186 height 23
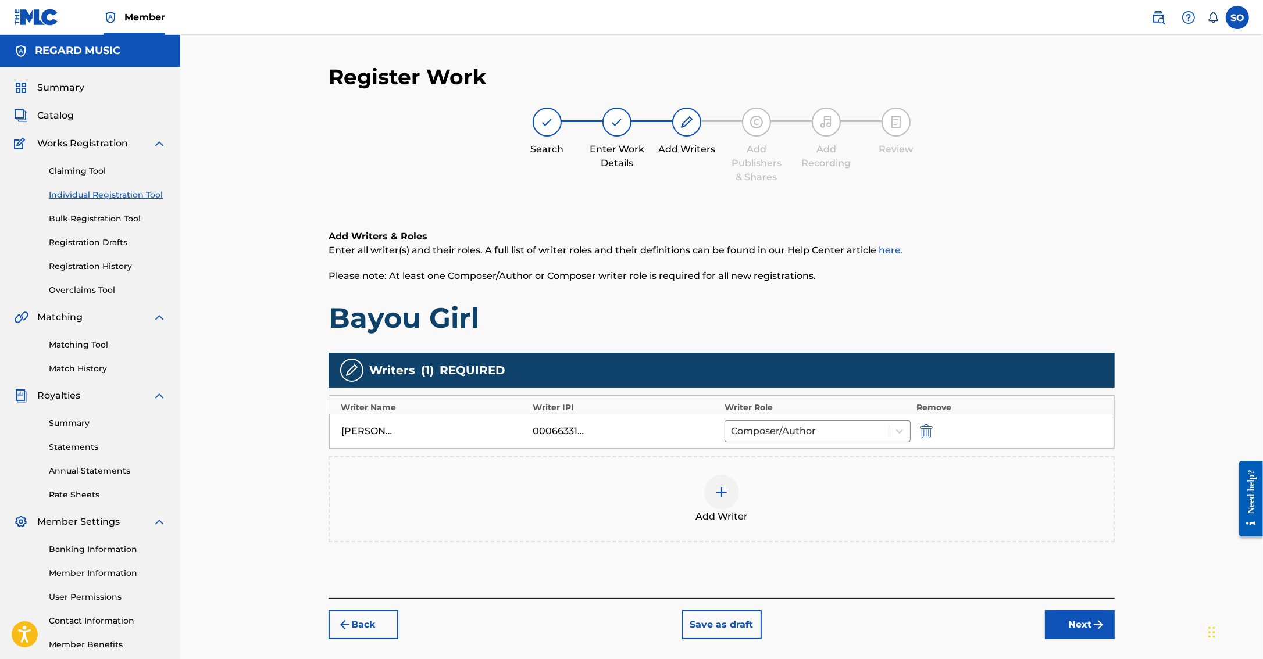
click at [1073, 623] on button "Next" at bounding box center [1080, 624] width 70 height 29
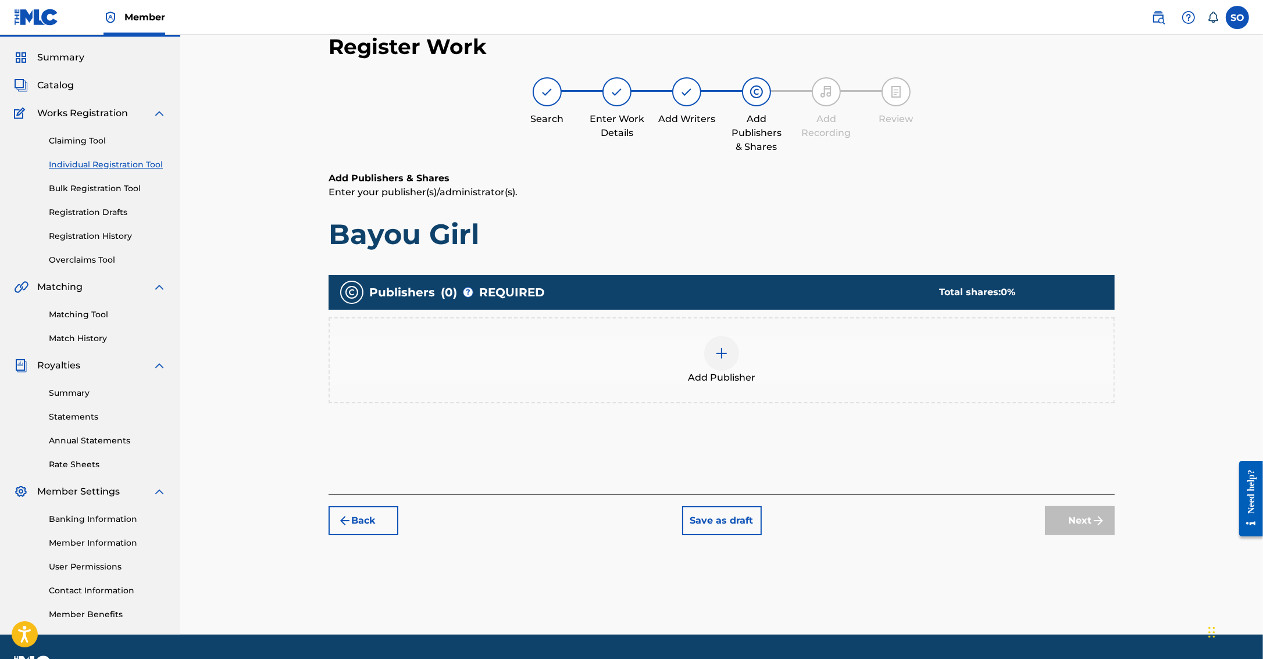
scroll to position [52, 0]
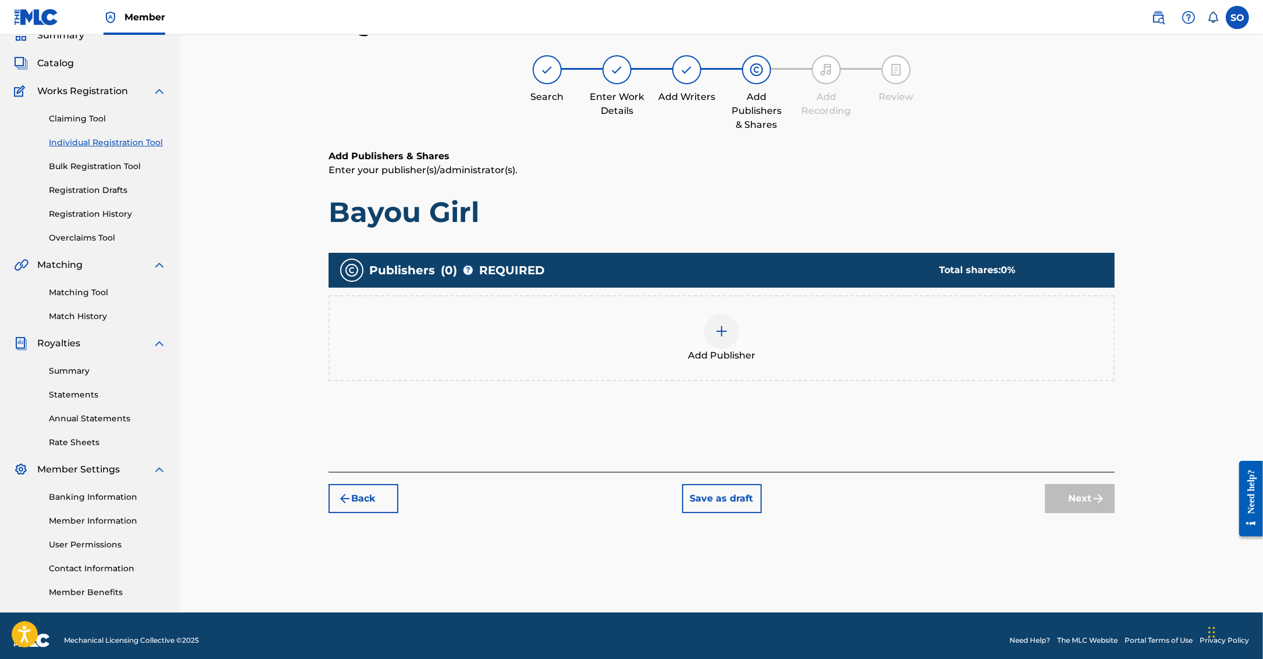
click at [723, 332] on img at bounding box center [722, 331] width 14 height 14
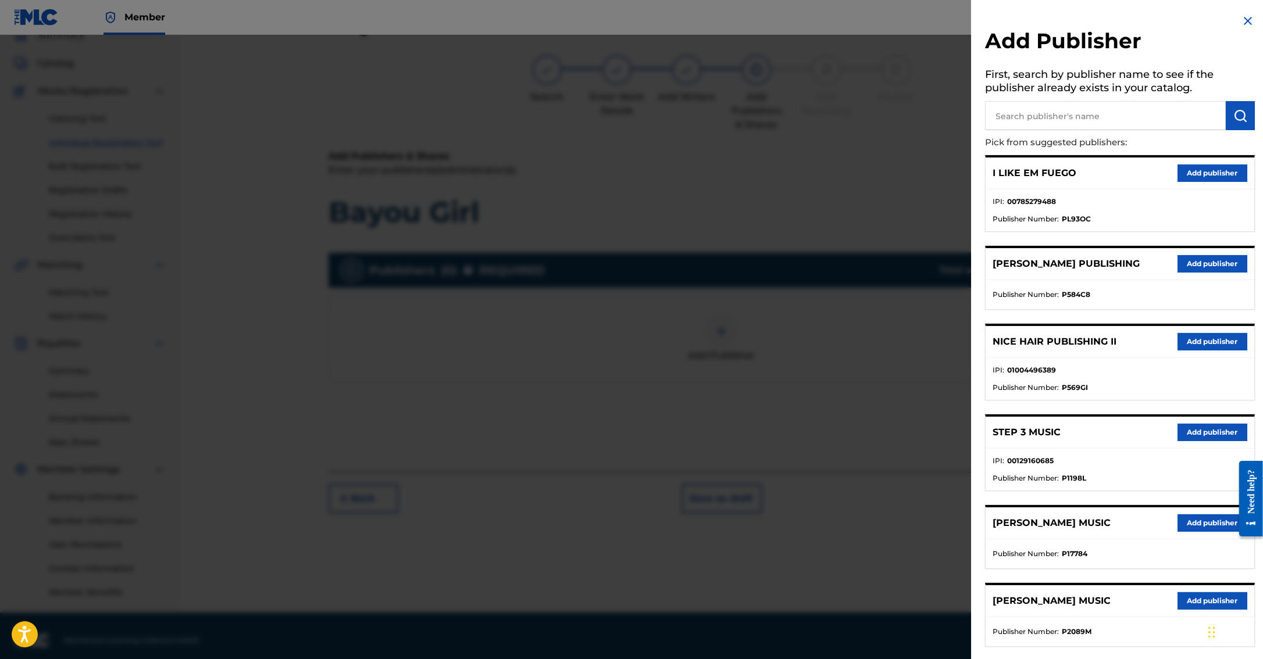
click at [1022, 117] on input "text" at bounding box center [1105, 115] width 241 height 29
type input "wishbone"
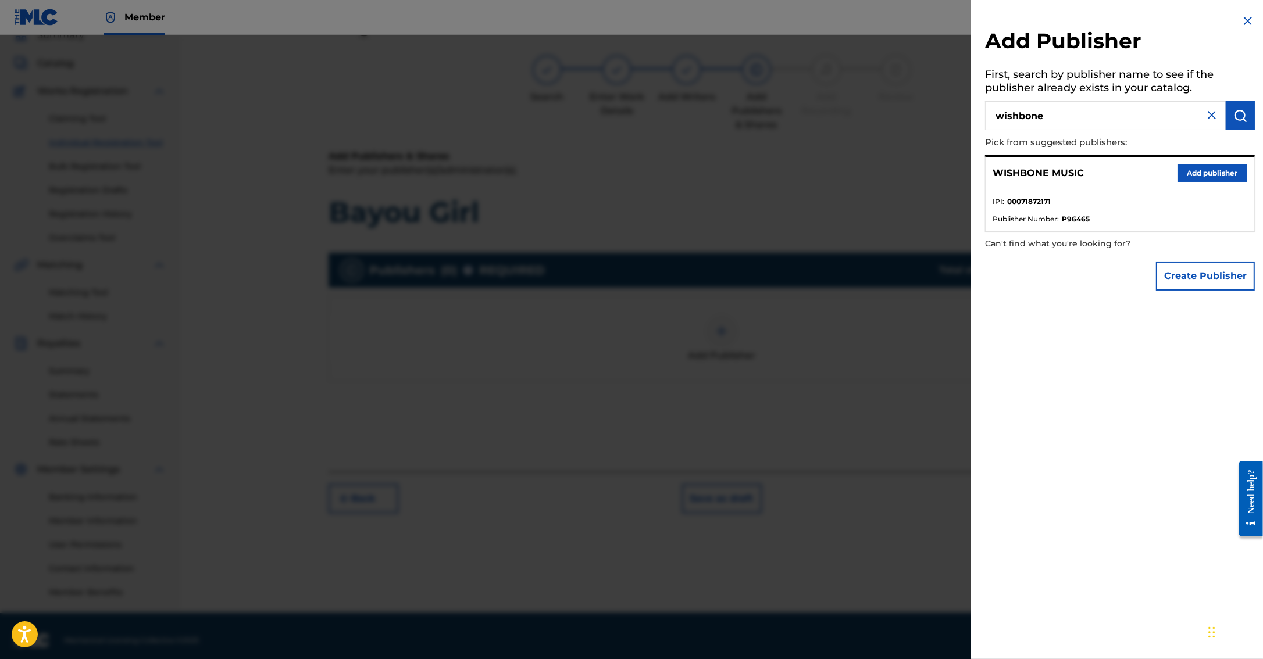
click at [1206, 166] on button "Add publisher" at bounding box center [1212, 173] width 70 height 17
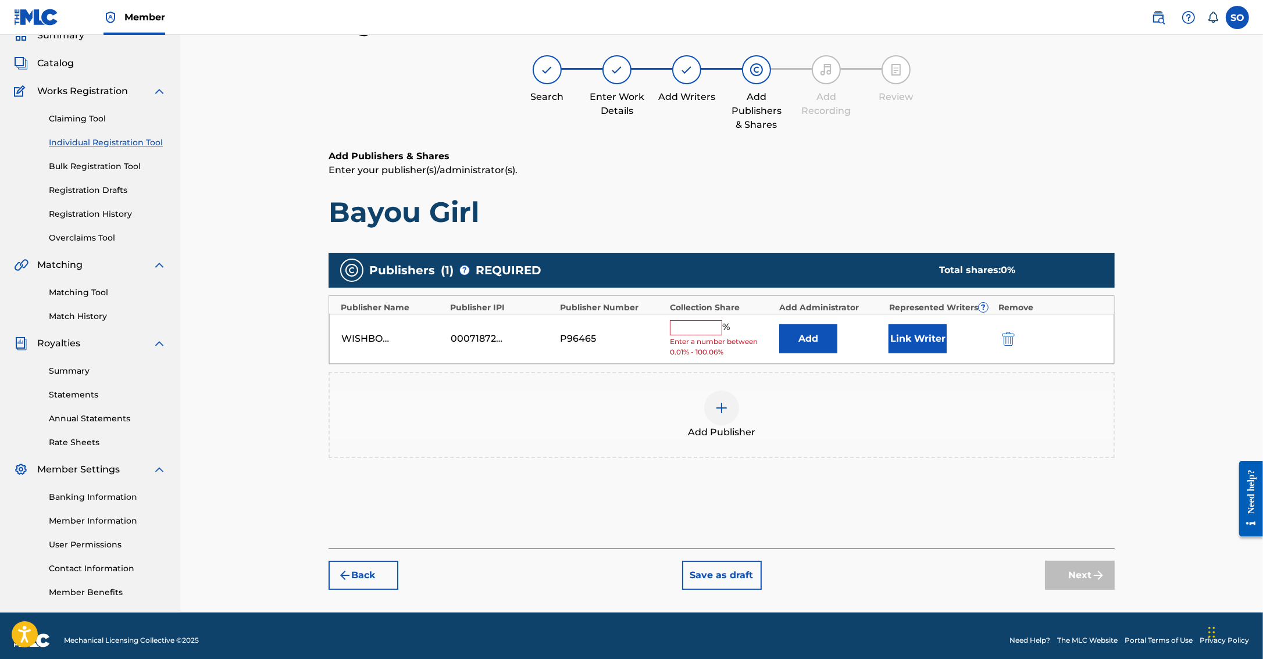
click at [802, 340] on button "Add" at bounding box center [808, 338] width 58 height 29
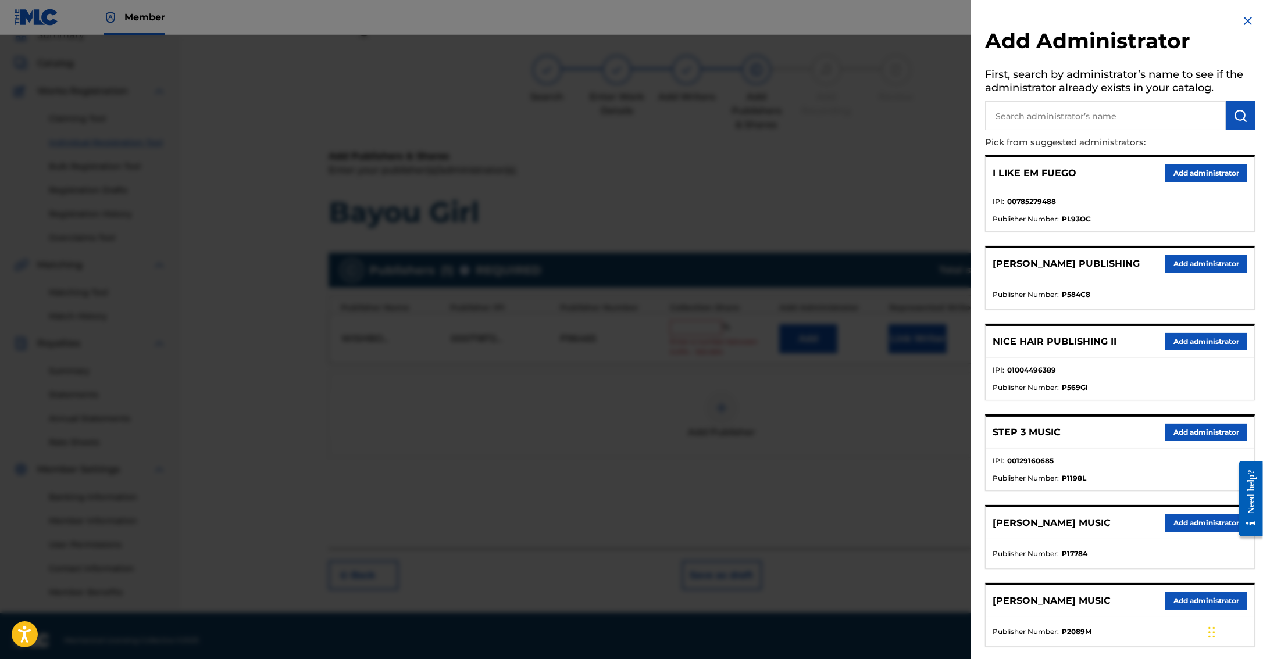
click at [1071, 120] on input "text" at bounding box center [1105, 115] width 241 height 29
type input "regard"
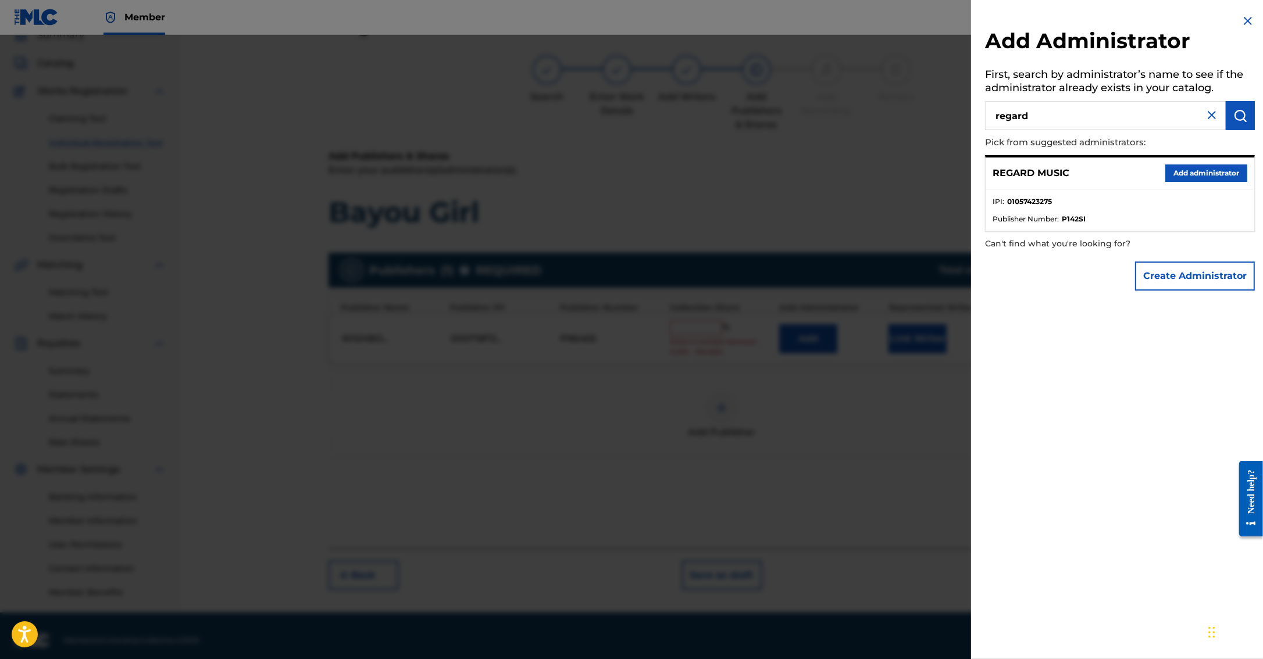
click at [1177, 173] on button "Add administrator" at bounding box center [1206, 173] width 82 height 17
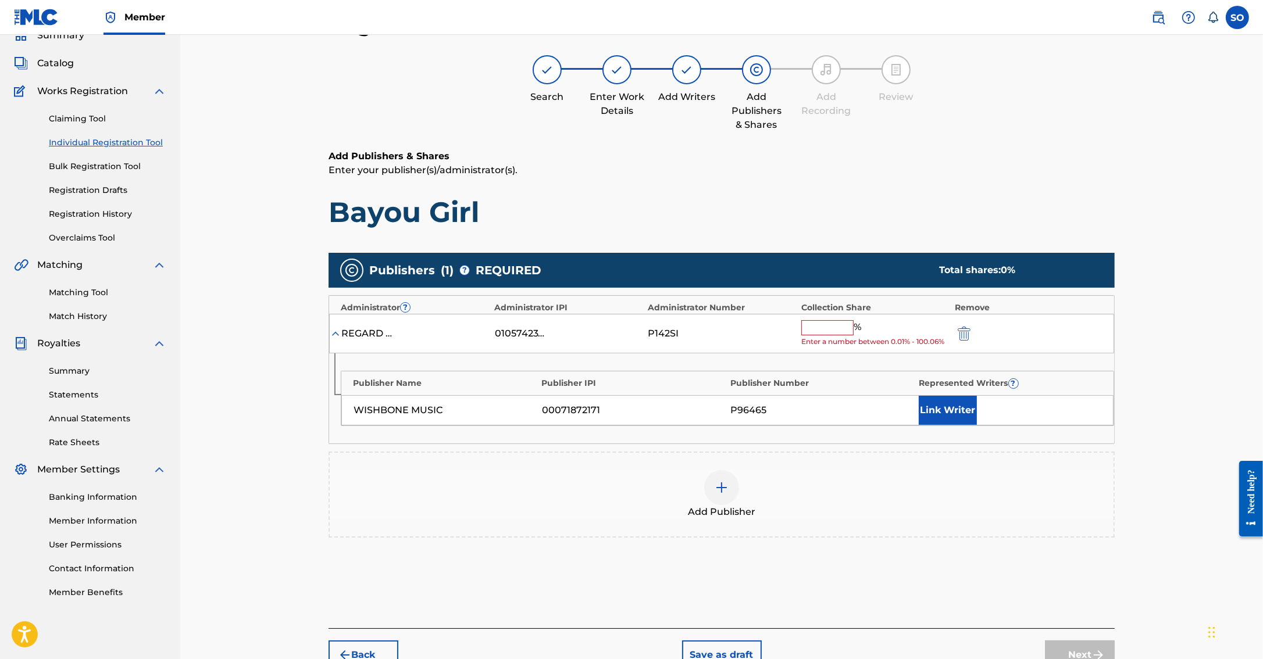
click at [798, 326] on div "REGARD MUSIC 01057423275 P142SI % Enter a number between 0.01% - 100.06%" at bounding box center [721, 334] width 785 height 40
click at [819, 328] on input "text" at bounding box center [827, 327] width 52 height 15
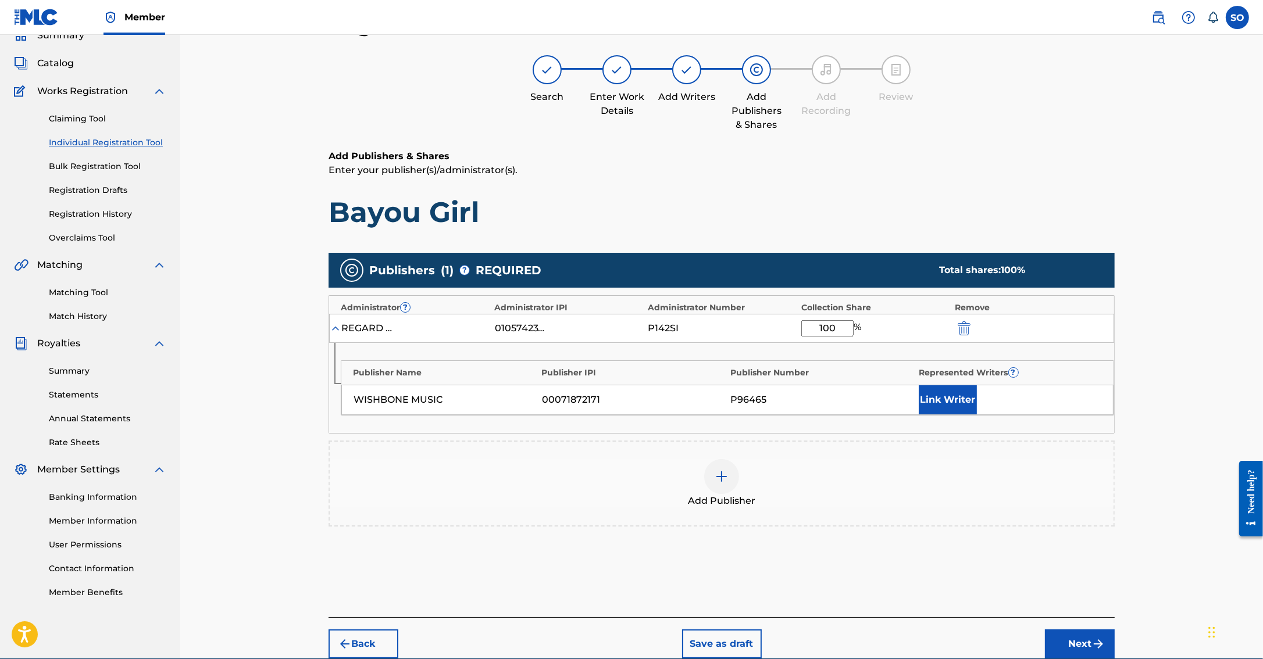
type input "100"
drag, startPoint x: 912, startPoint y: 495, endPoint x: 916, endPoint y: 488, distance: 7.3
click at [916, 488] on div "Add Publisher" at bounding box center [722, 483] width 784 height 49
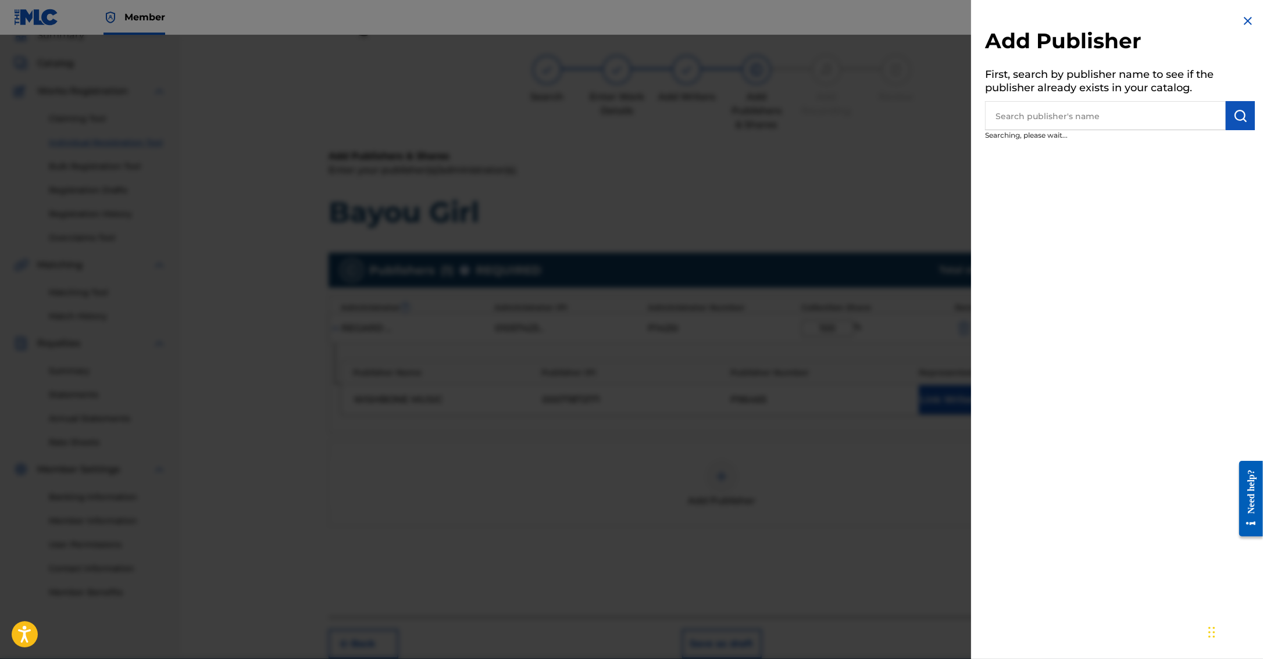
click at [940, 411] on div at bounding box center [631, 364] width 1263 height 659
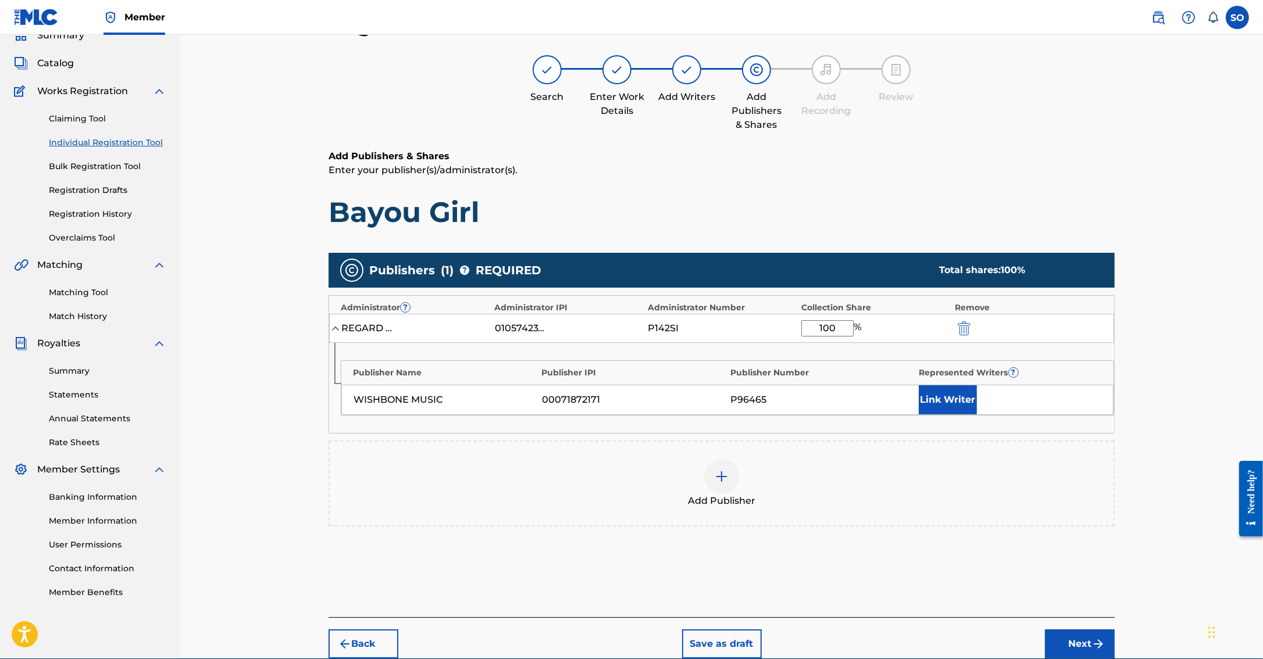
click at [944, 408] on button "Link Writer" at bounding box center [948, 399] width 58 height 29
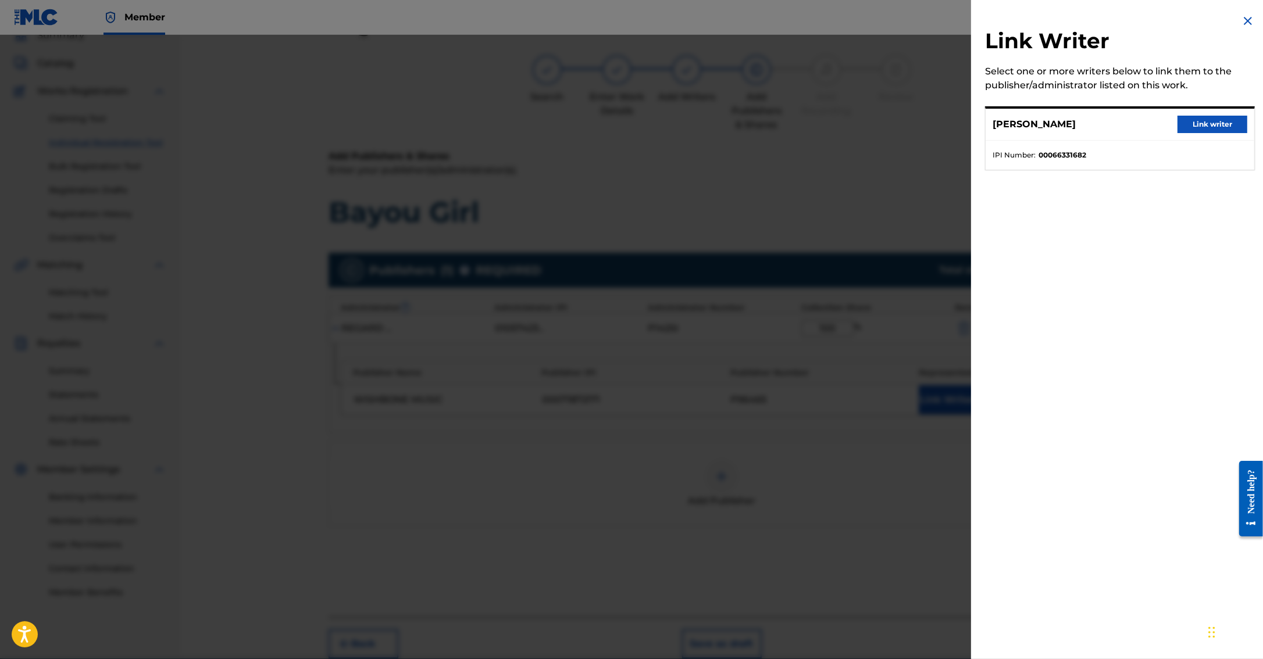
click at [1204, 124] on button "Link writer" at bounding box center [1212, 124] width 70 height 17
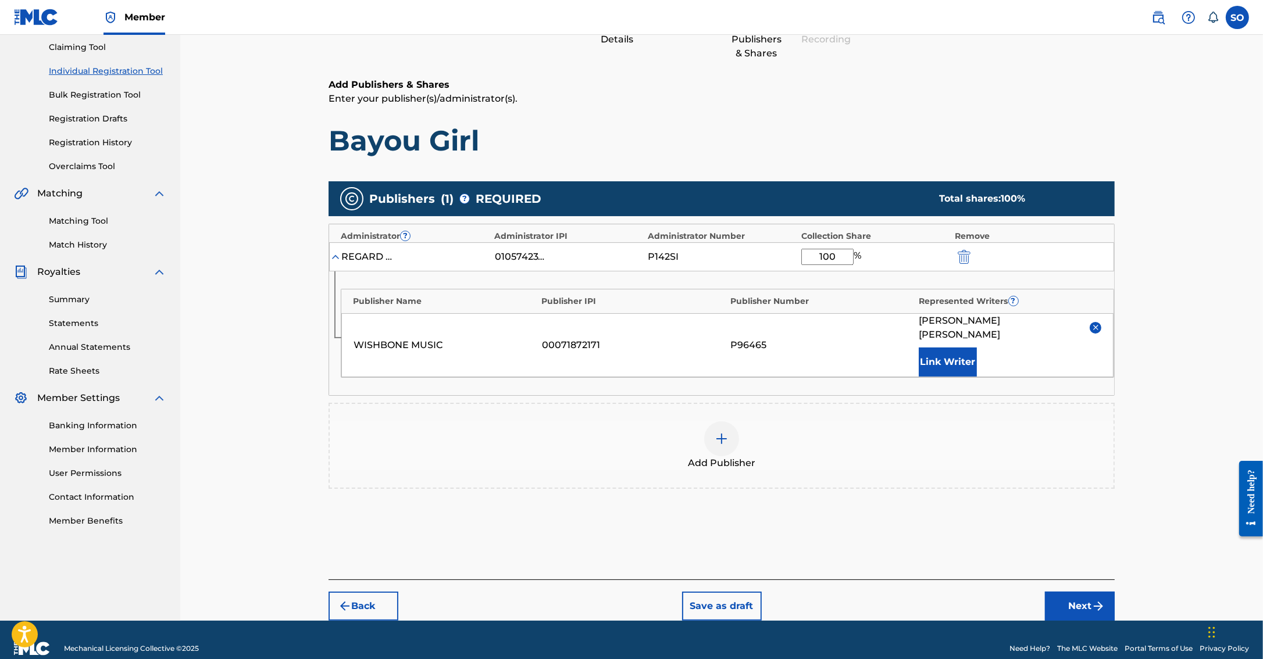
click at [1084, 592] on button "Next" at bounding box center [1080, 606] width 70 height 29
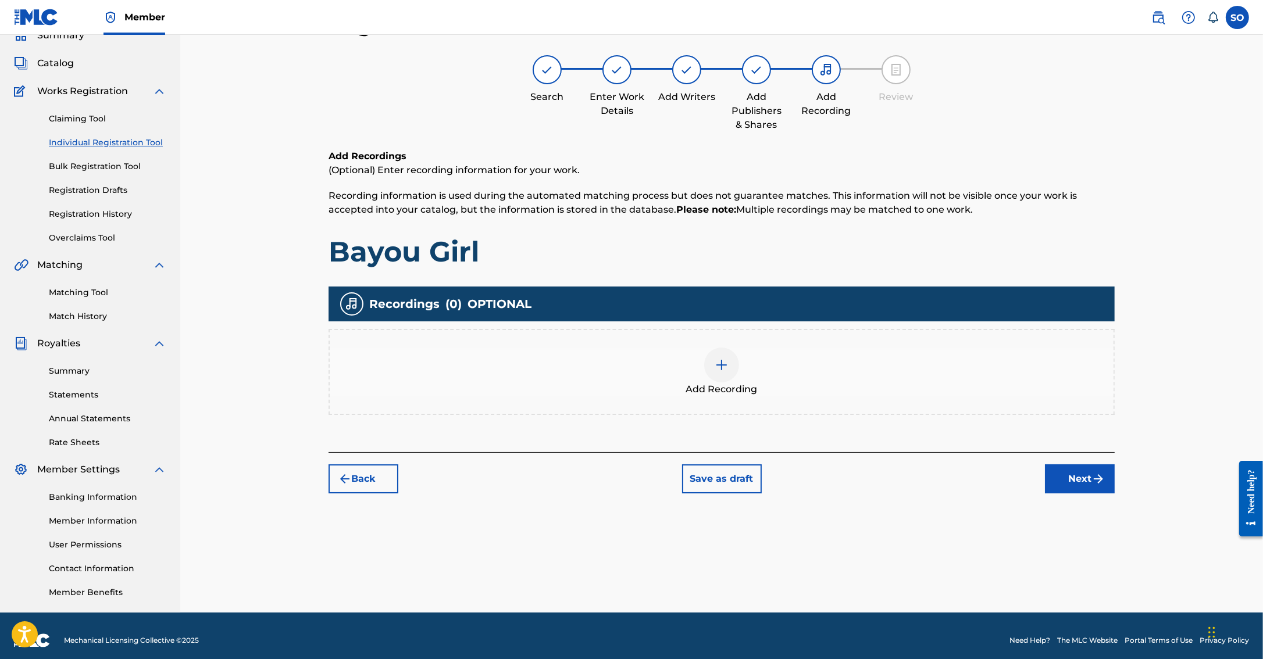
click at [721, 370] on img at bounding box center [722, 365] width 14 height 14
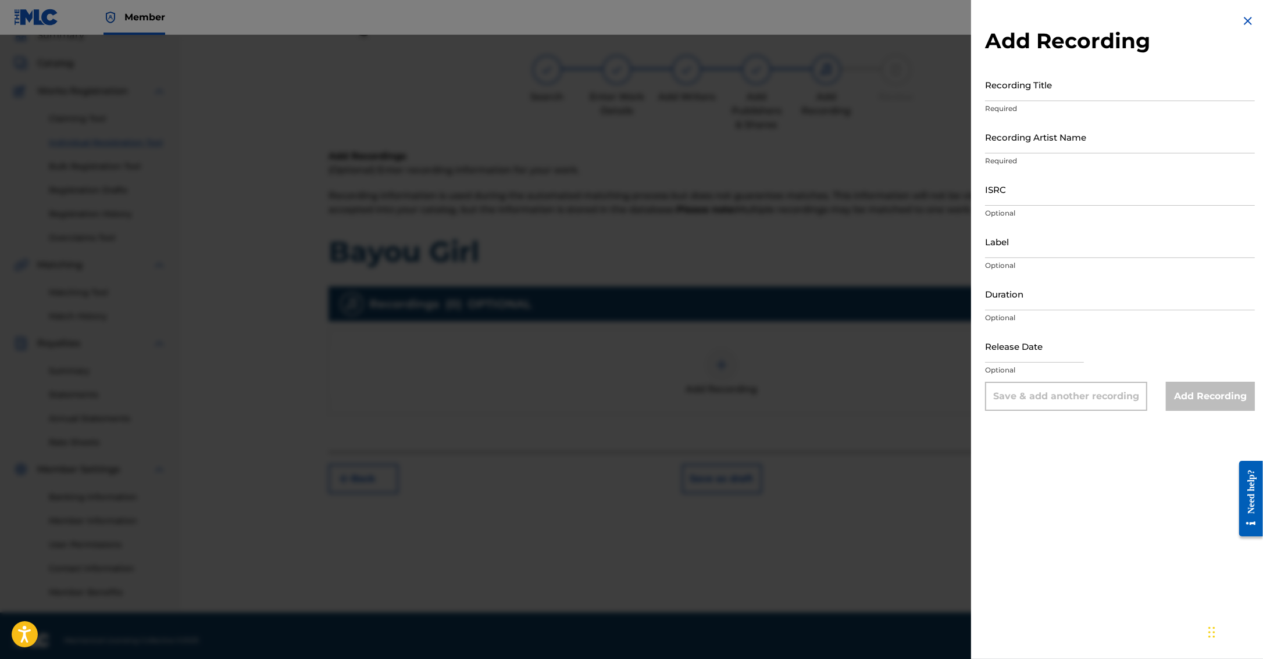
click at [1102, 92] on input "Recording Title" at bounding box center [1120, 84] width 270 height 33
type input "Bayou Girl"
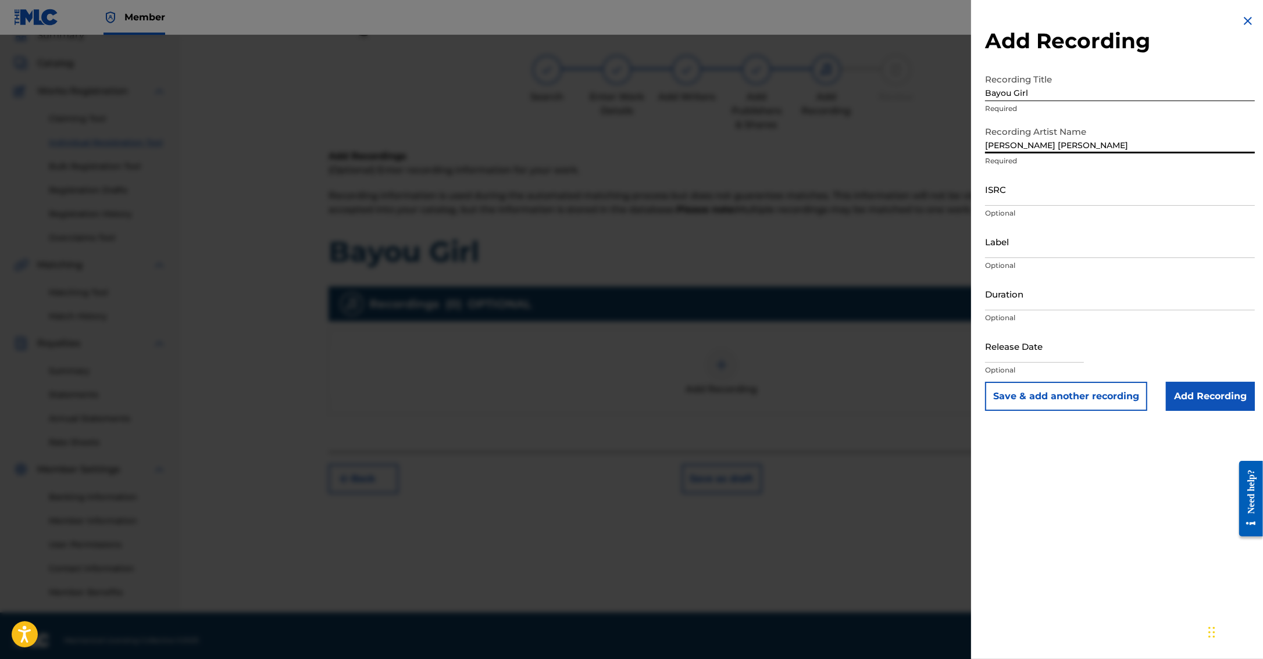
type input "[PERSON_NAME] [PERSON_NAME]"
click at [1191, 391] on input "Add Recording" at bounding box center [1210, 396] width 89 height 29
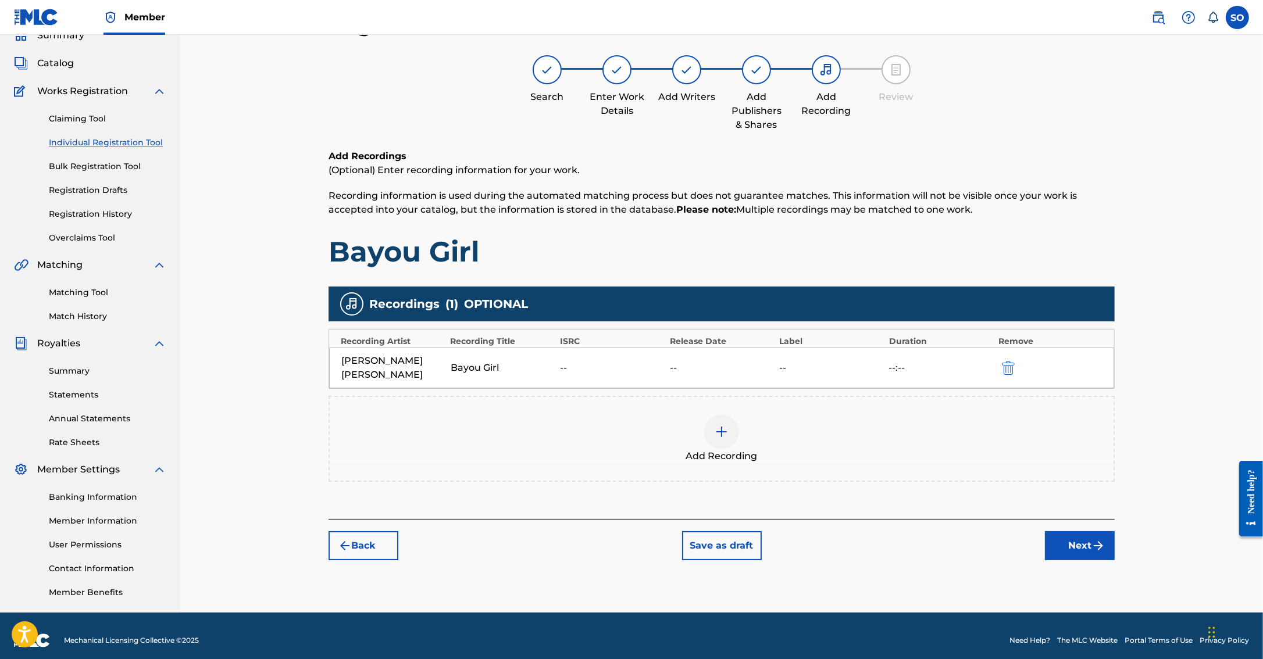
click at [1099, 531] on button "Next" at bounding box center [1080, 545] width 70 height 29
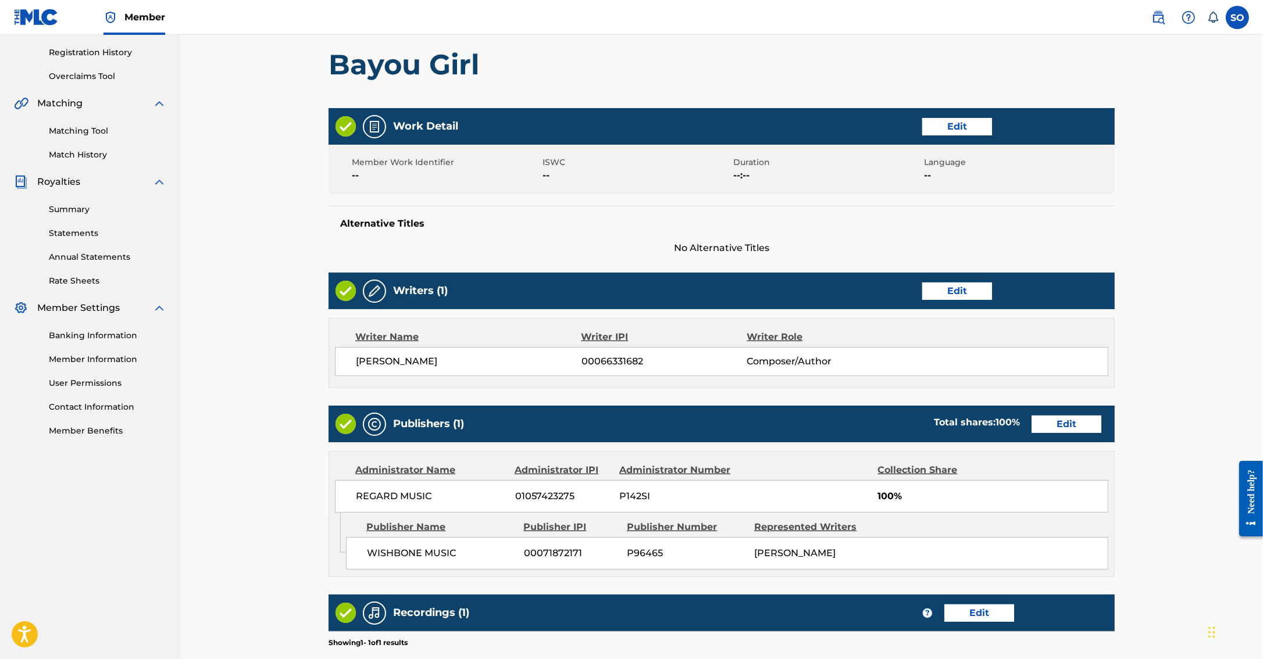
scroll to position [373, 0]
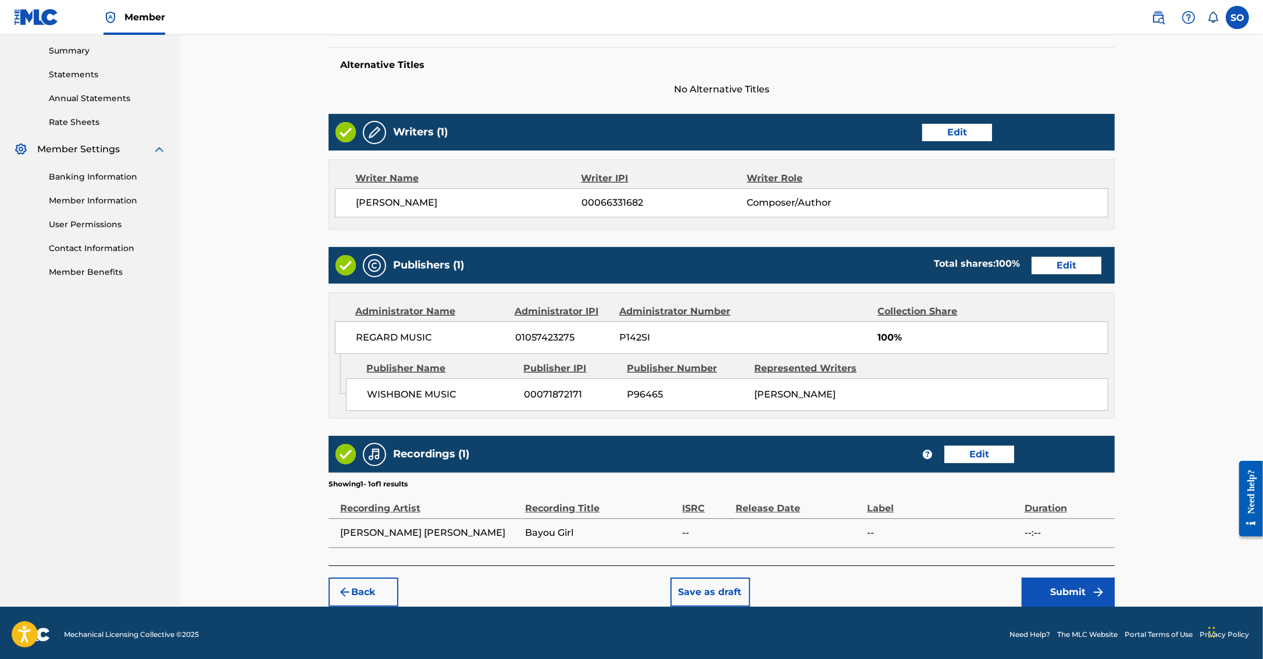
click at [1065, 591] on button "Submit" at bounding box center [1068, 592] width 93 height 29
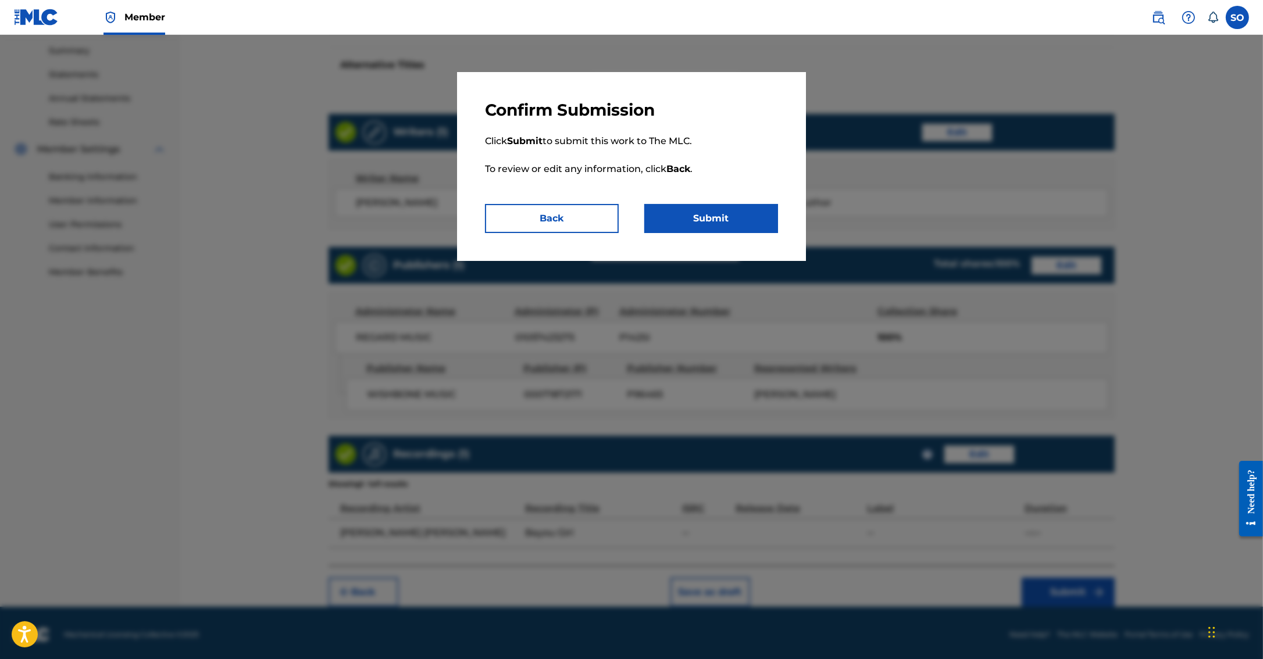
click at [696, 215] on button "Submit" at bounding box center [711, 218] width 134 height 29
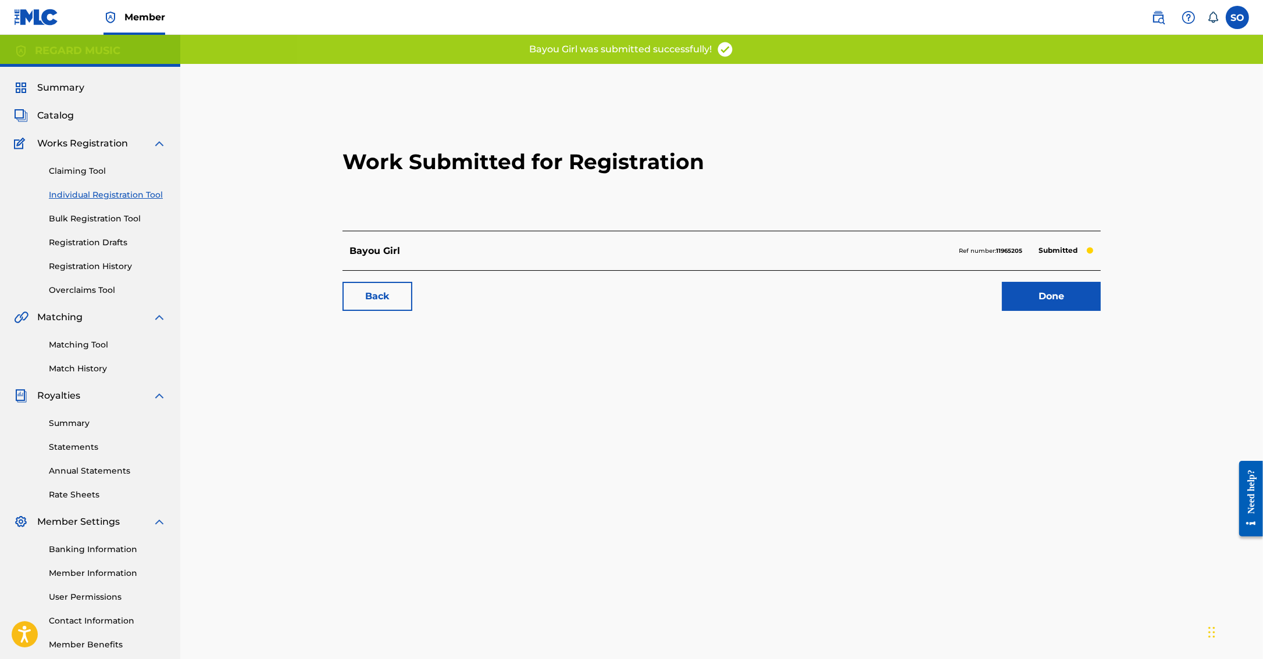
click at [1048, 294] on link "Done" at bounding box center [1051, 296] width 99 height 29
